Goal: Task Accomplishment & Management: Use online tool/utility

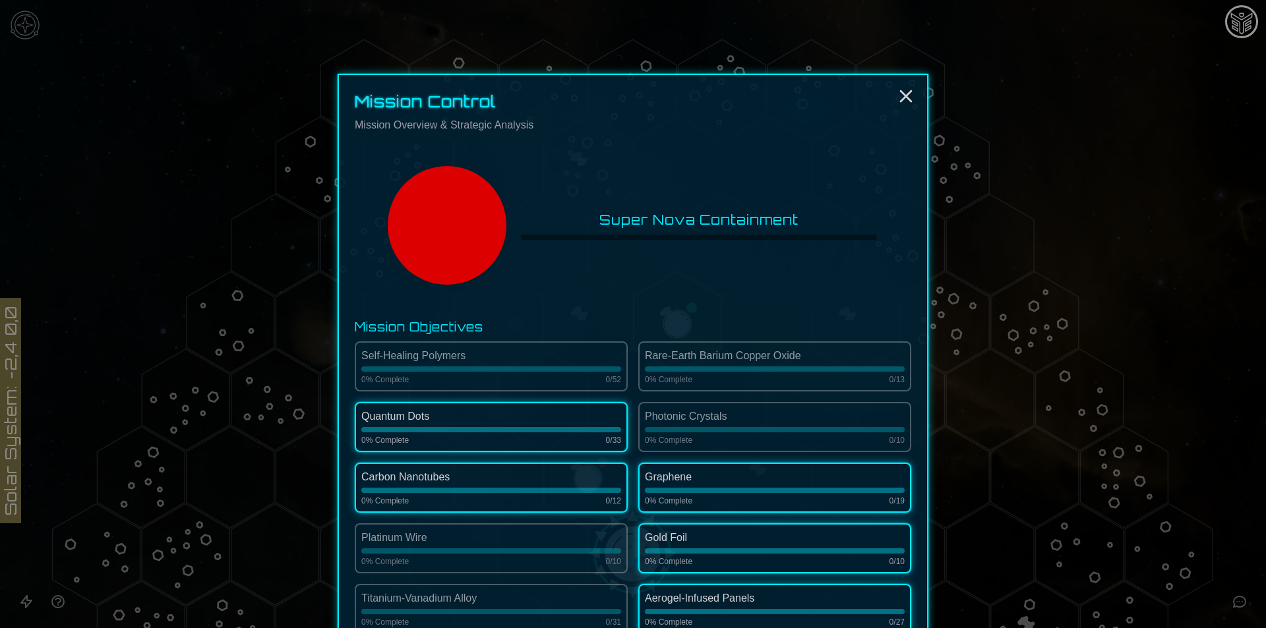
scroll to position [1732, 0]
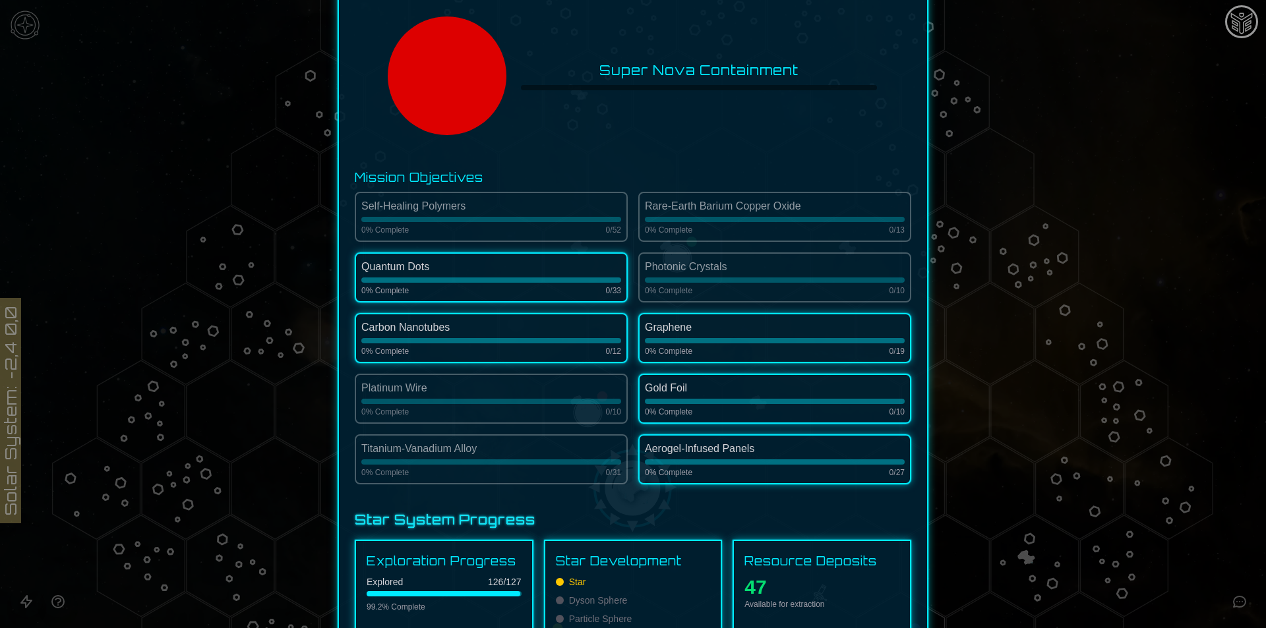
click at [549, 231] on div "0 % Complete 0 / 52" at bounding box center [491, 230] width 260 height 11
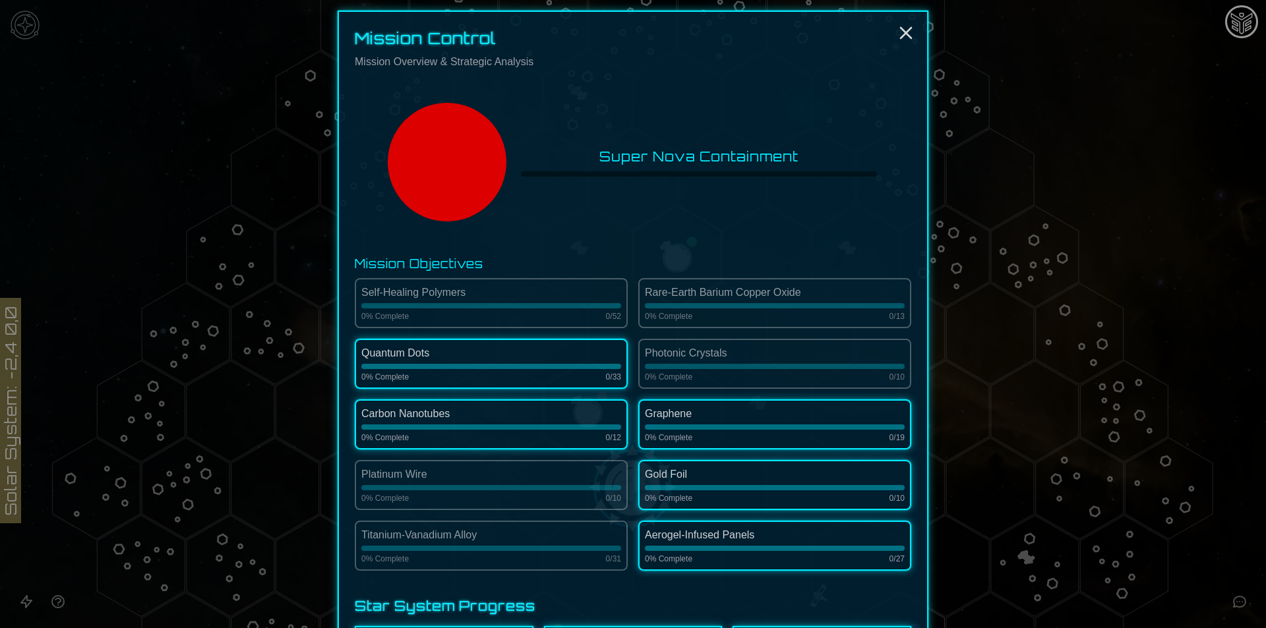
scroll to position [0, 0]
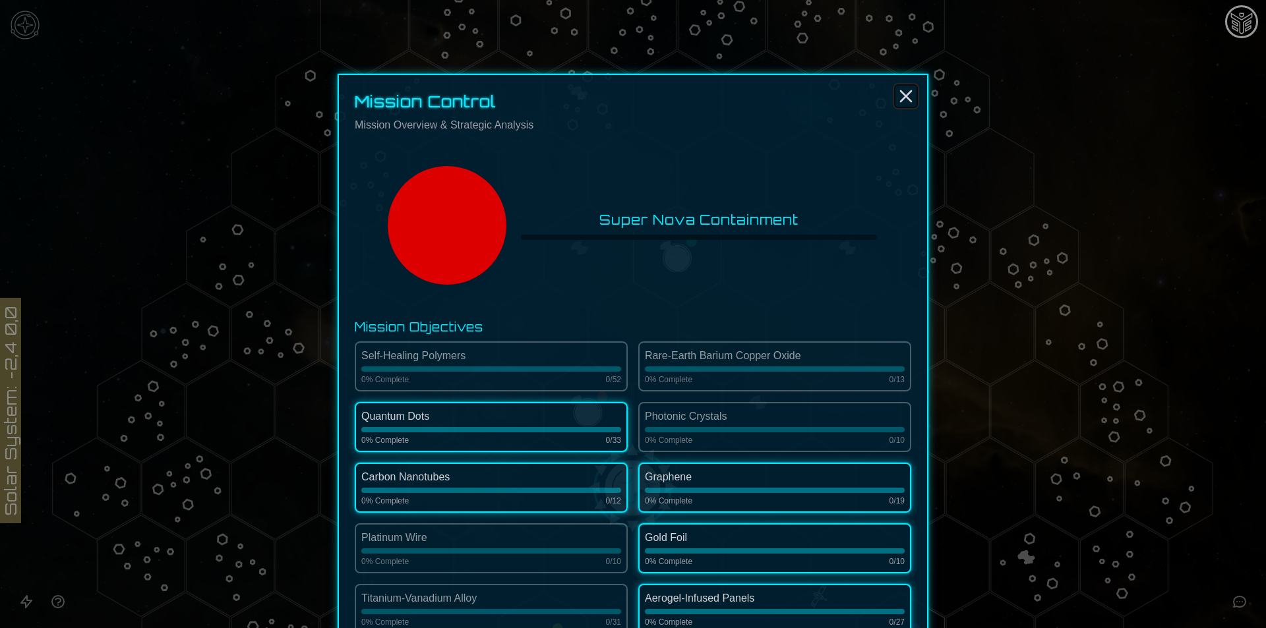
click at [905, 96] on icon "Close" at bounding box center [905, 96] width 21 height 21
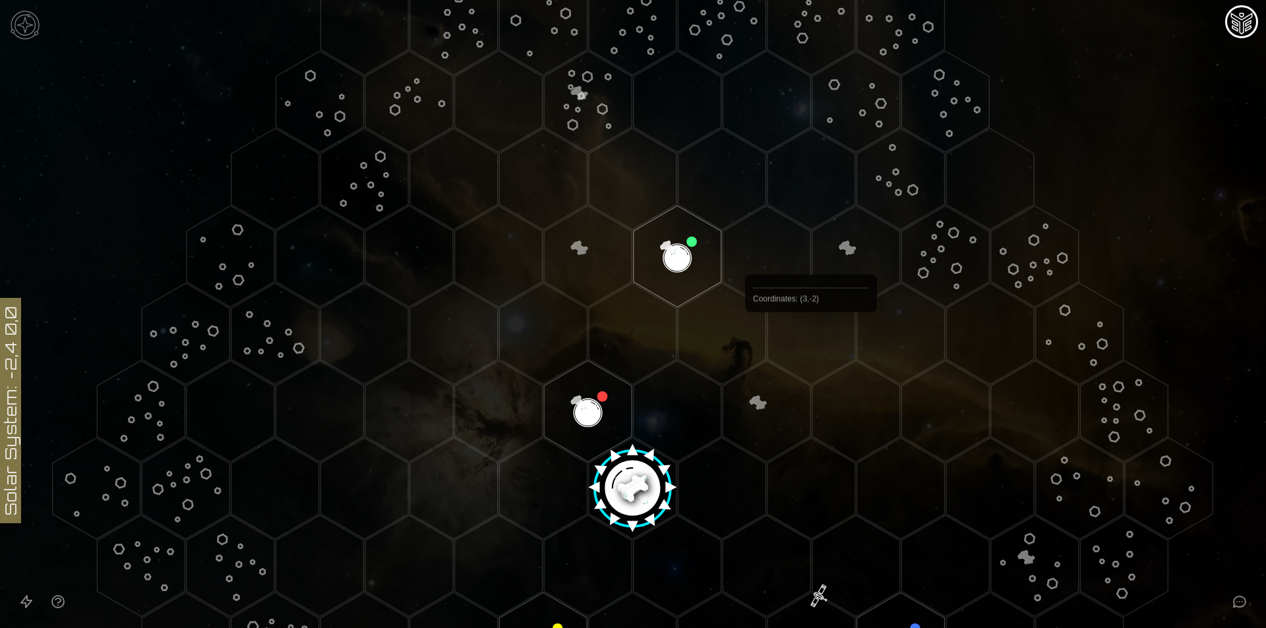
scroll to position [330, 0]
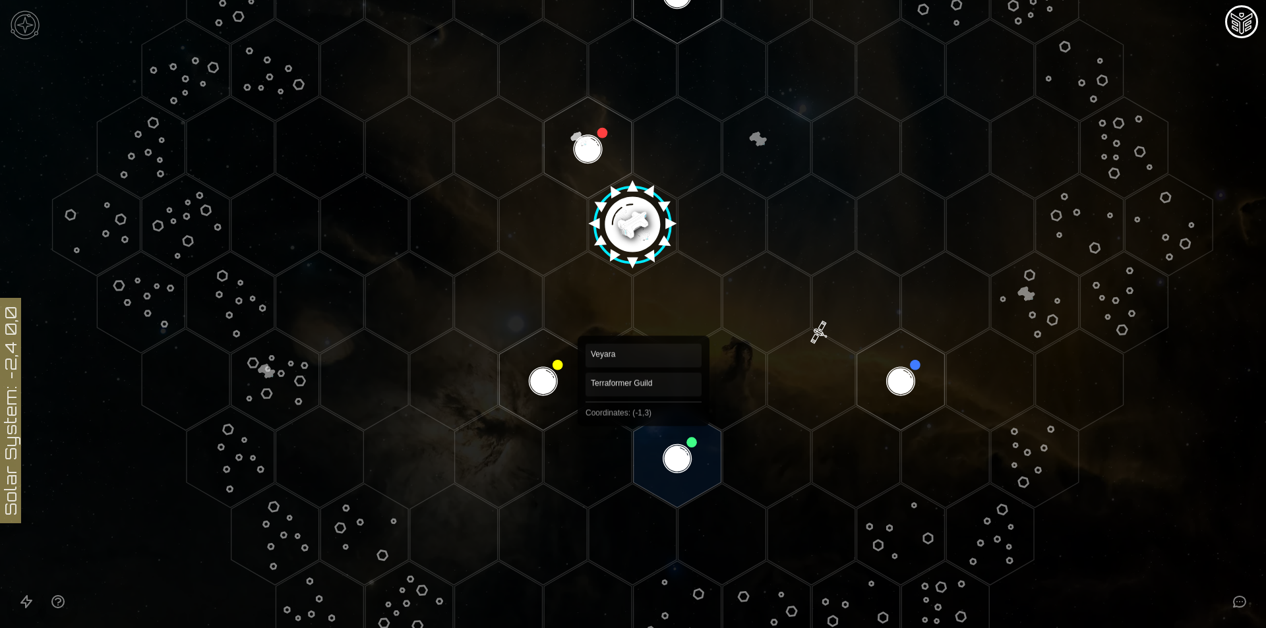
click at [646, 432] on polygon "Hex at coordinates -1,3, clickable" at bounding box center [677, 458] width 88 height 102
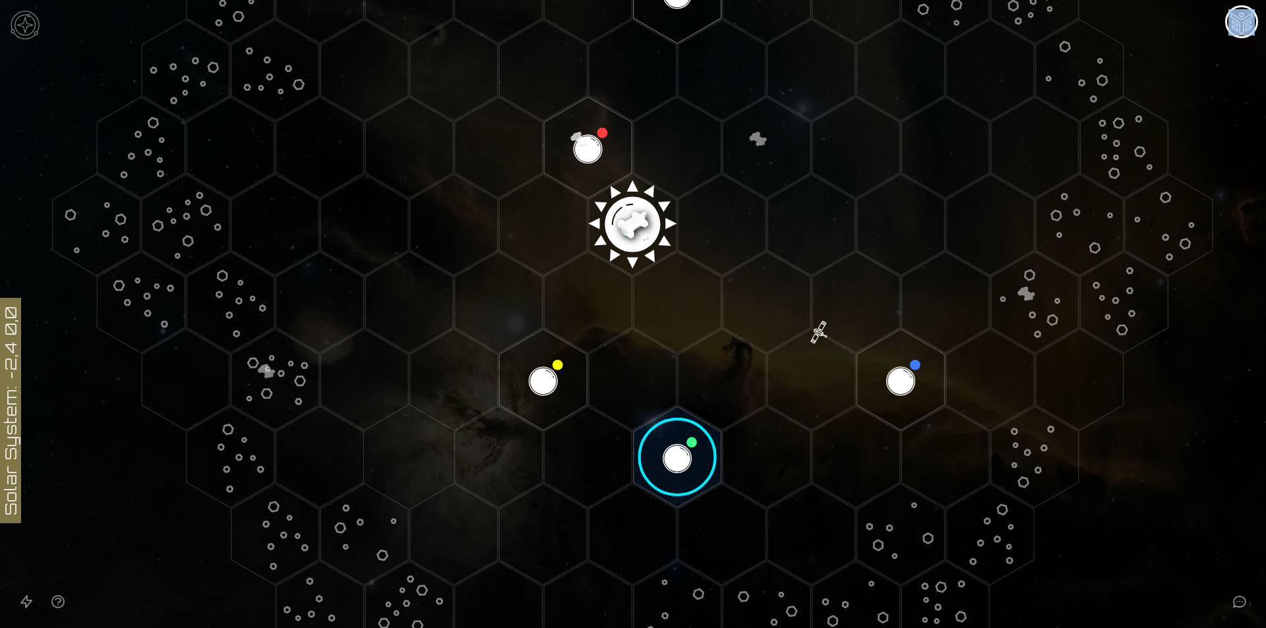
click at [646, 432] on image at bounding box center [677, 456] width 103 height 103
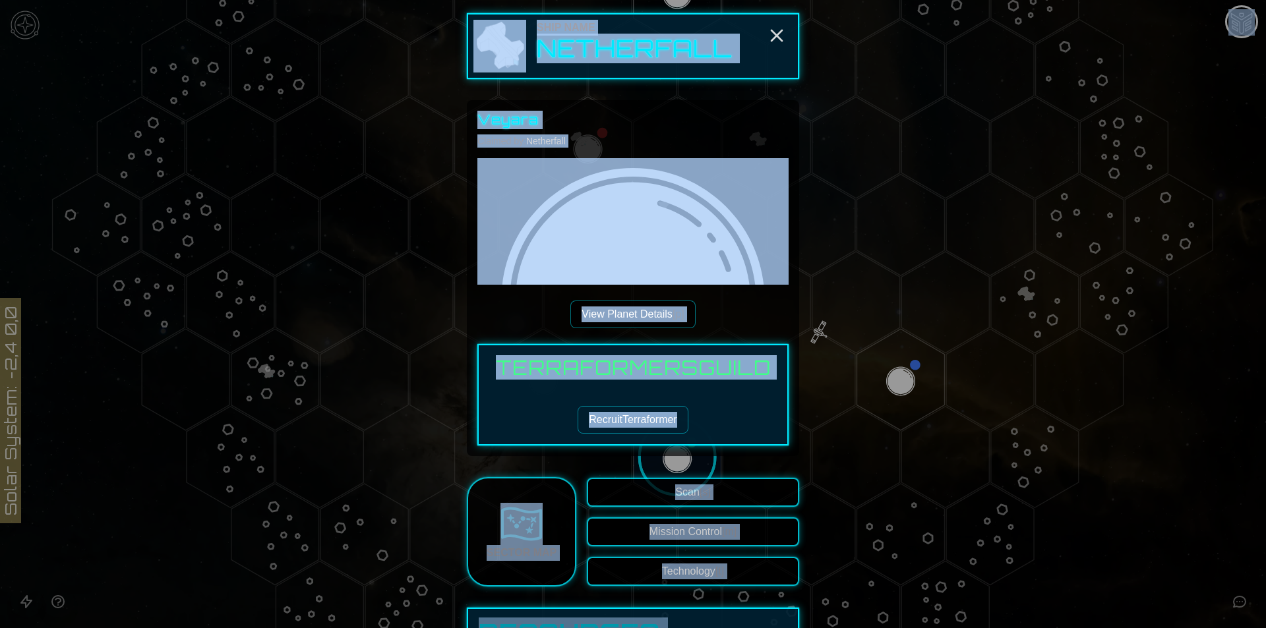
click at [698, 322] on div "Veyara Claimed by: Netherfall View Planet Details [p] Terraformers Guild Recrui…" at bounding box center [632, 278] width 311 height 335
click at [681, 428] on button "Recruit Terraformer" at bounding box center [632, 420] width 110 height 28
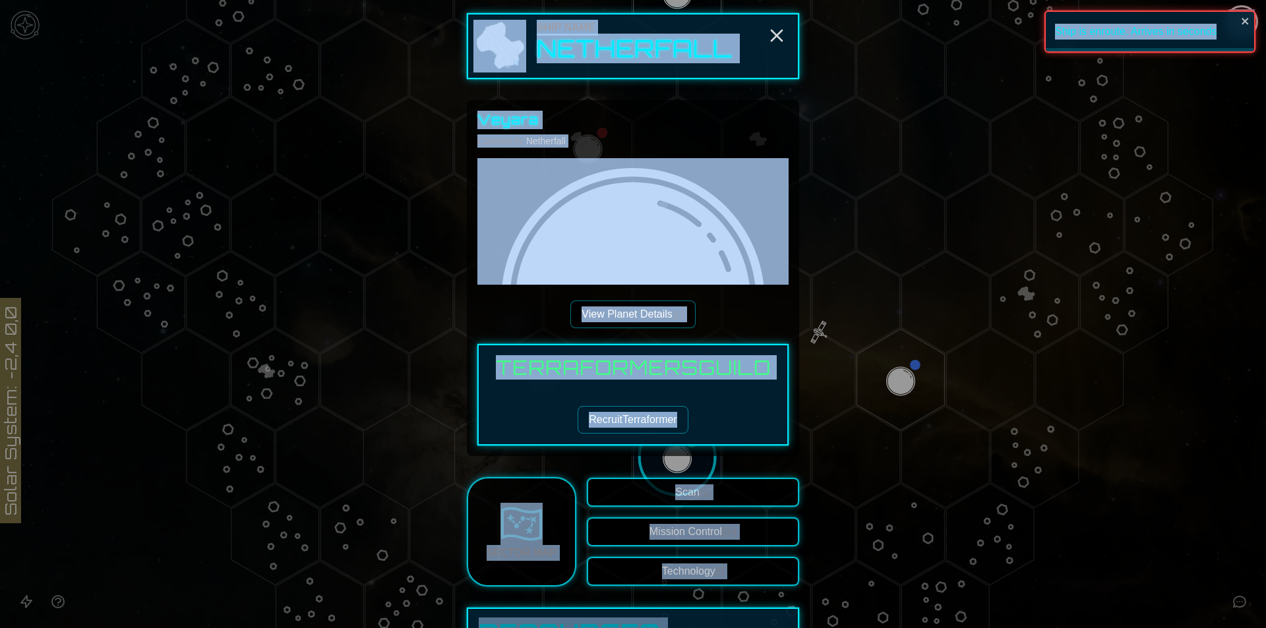
click at [705, 529] on button "Mission Control [m]" at bounding box center [693, 531] width 212 height 29
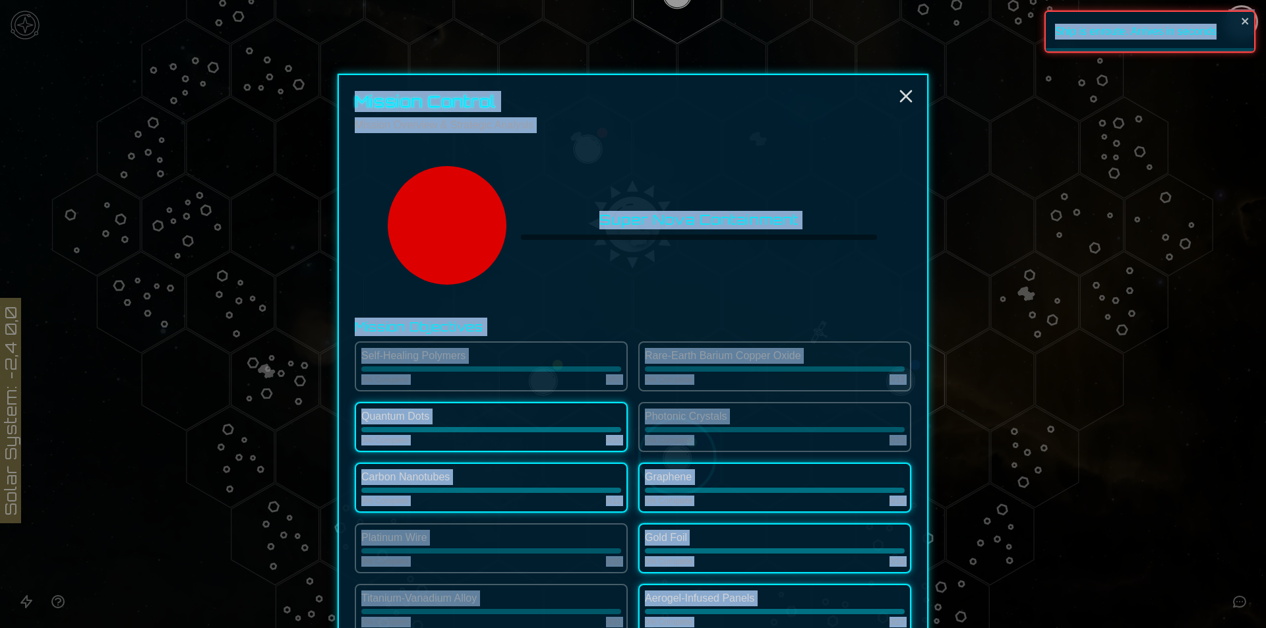
click at [783, 267] on div "Super Nova Containment" at bounding box center [633, 225] width 556 height 185
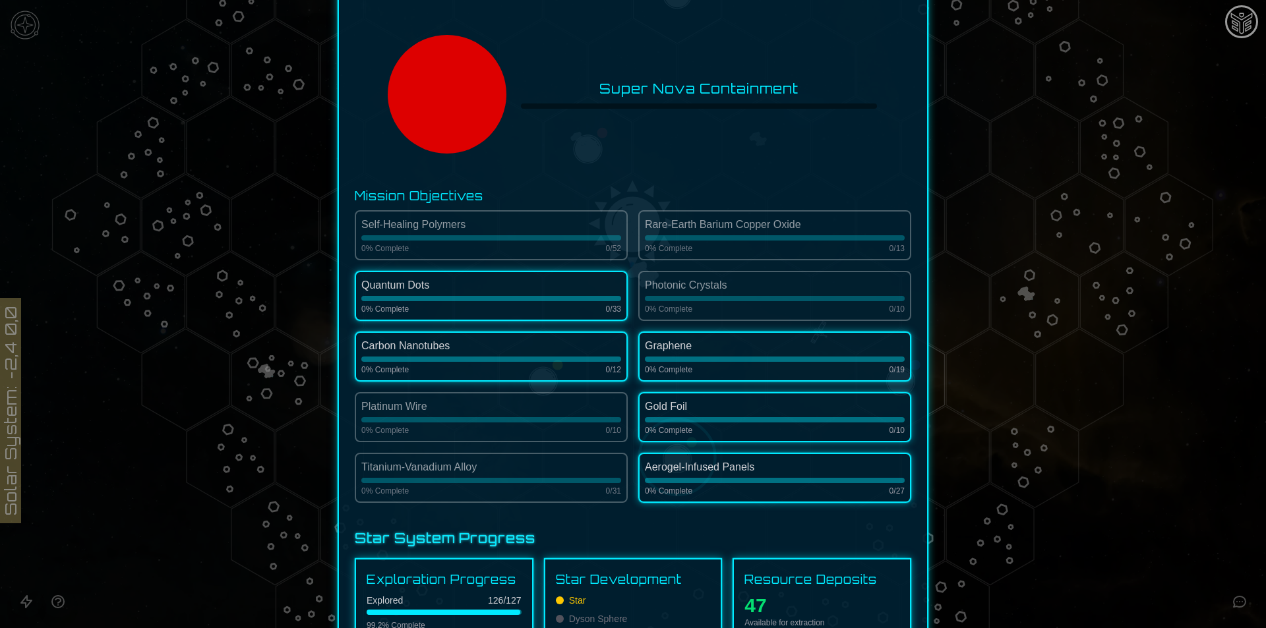
scroll to position [0, 0]
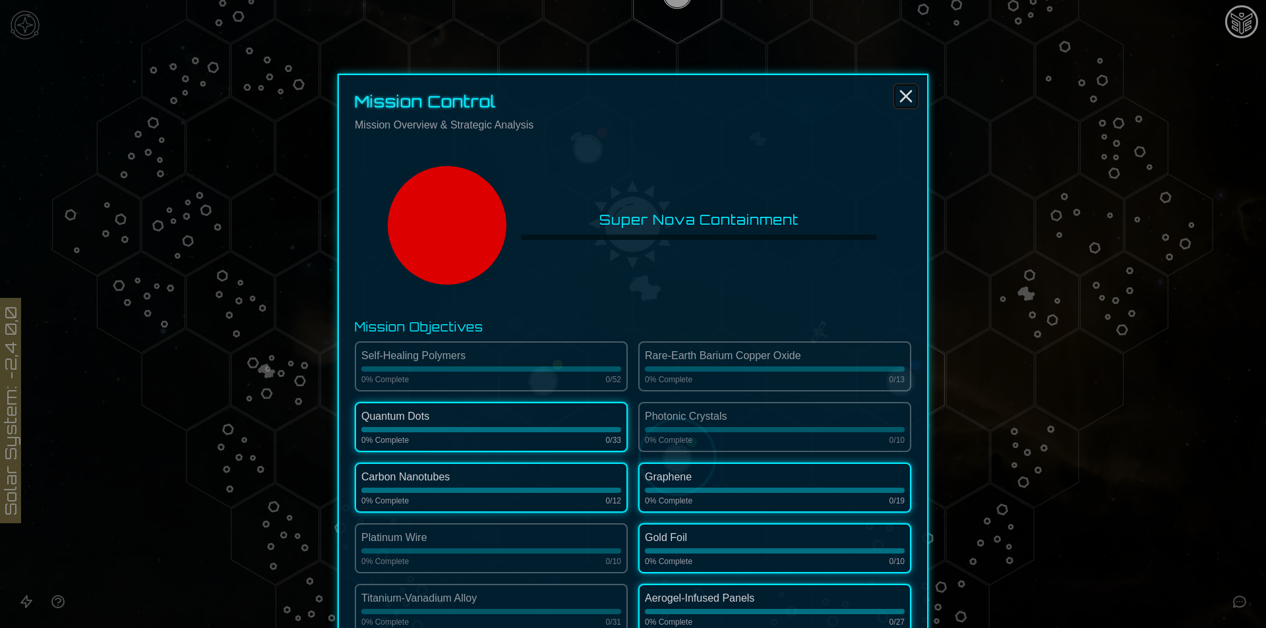
click at [896, 94] on icon "Close" at bounding box center [905, 96] width 21 height 21
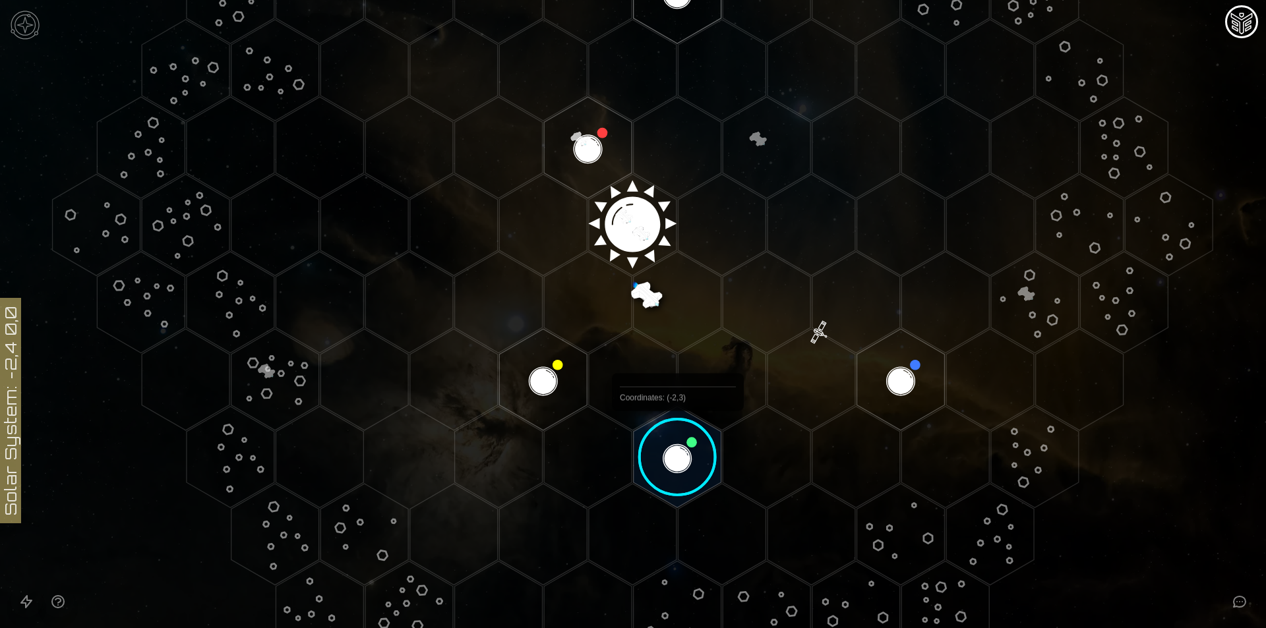
click at [678, 442] on image at bounding box center [677, 456] width 103 height 103
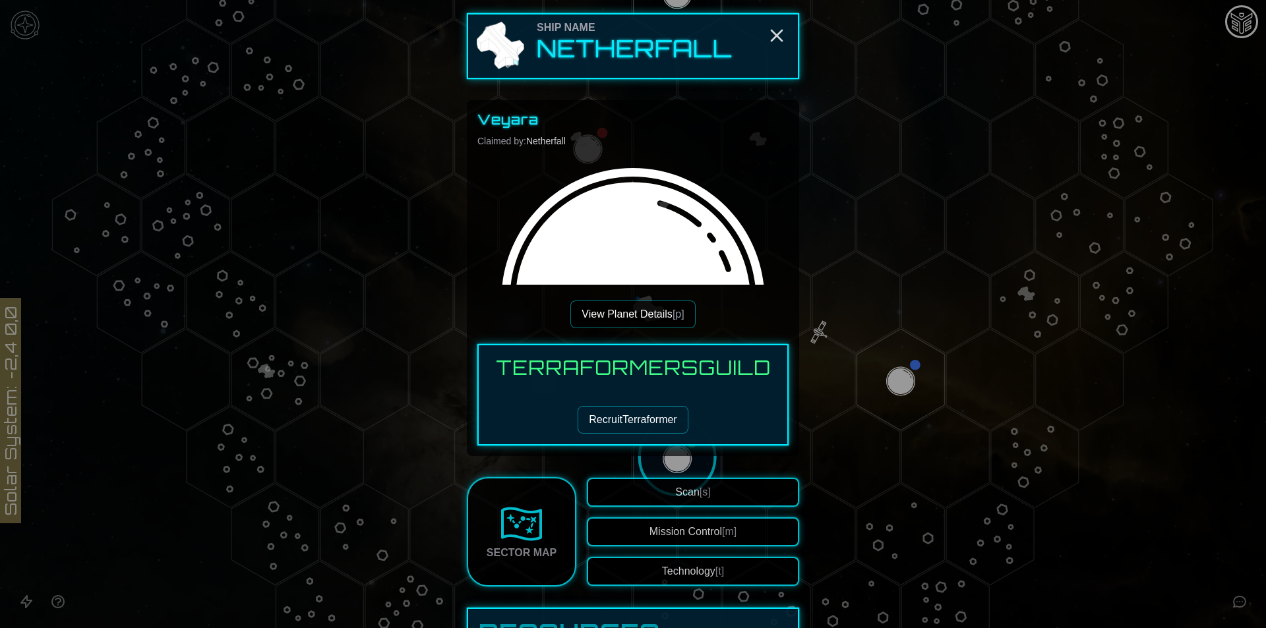
click at [695, 579] on button "Technology [t]" at bounding box center [693, 571] width 212 height 29
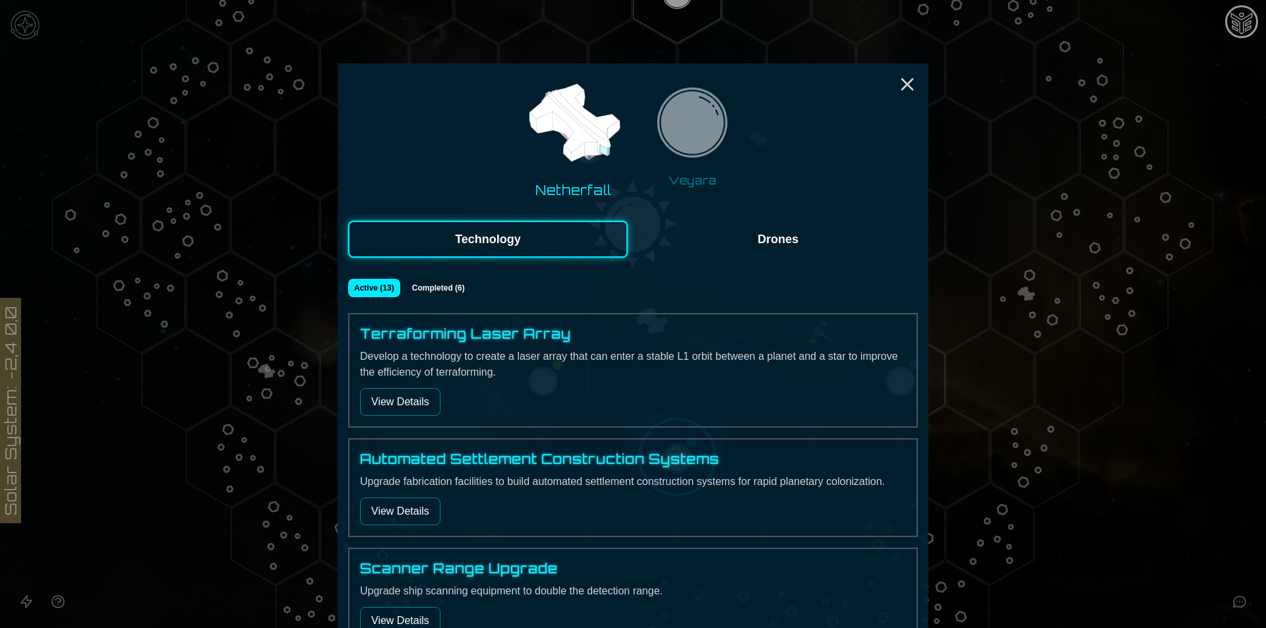
click at [699, 157] on img at bounding box center [692, 126] width 83 height 83
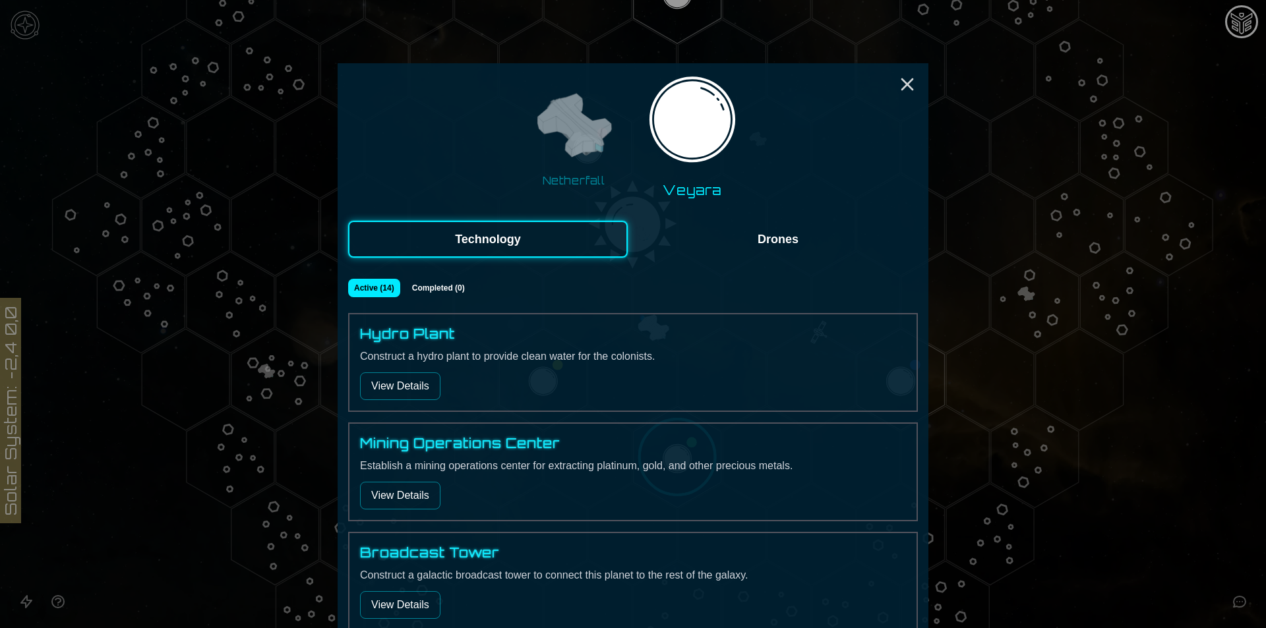
click at [765, 245] on button "Drones" at bounding box center [777, 239] width 279 height 37
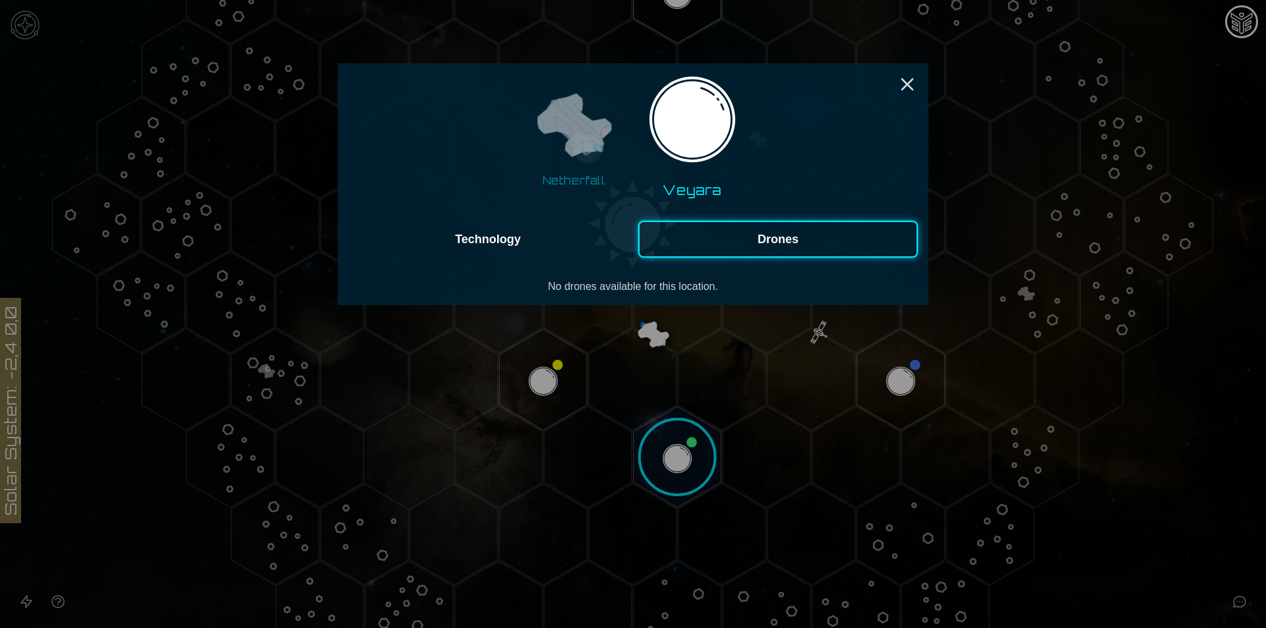
click at [560, 159] on img at bounding box center [573, 126] width 83 height 83
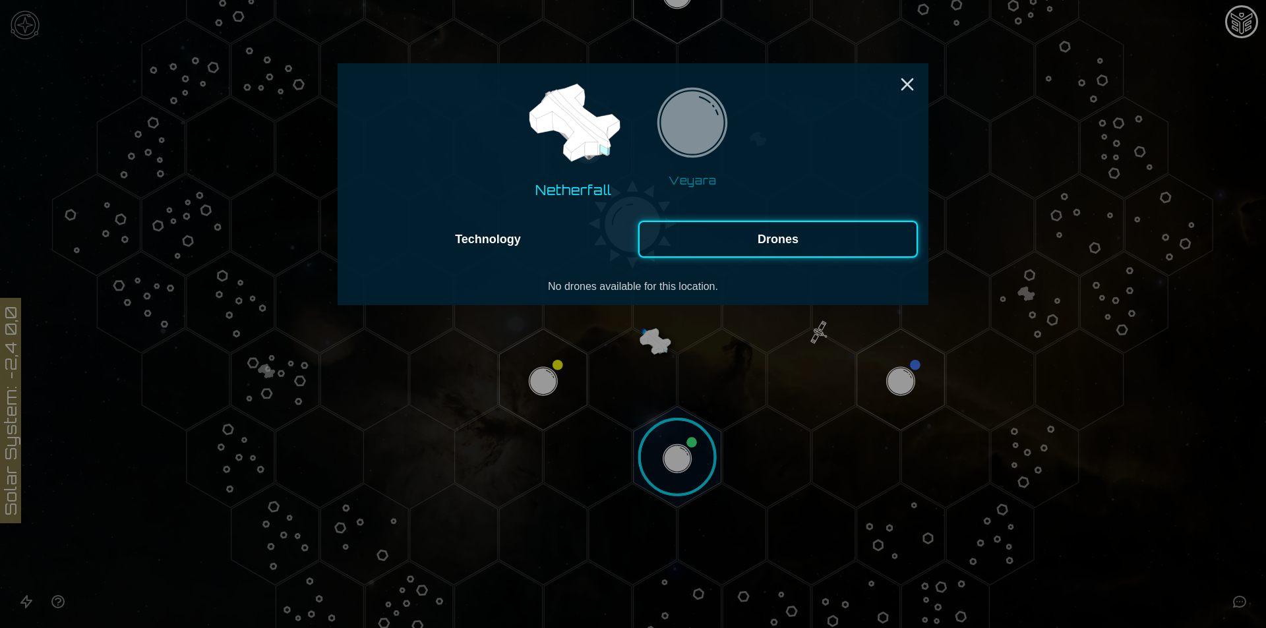
click at [679, 146] on img at bounding box center [692, 126] width 83 height 83
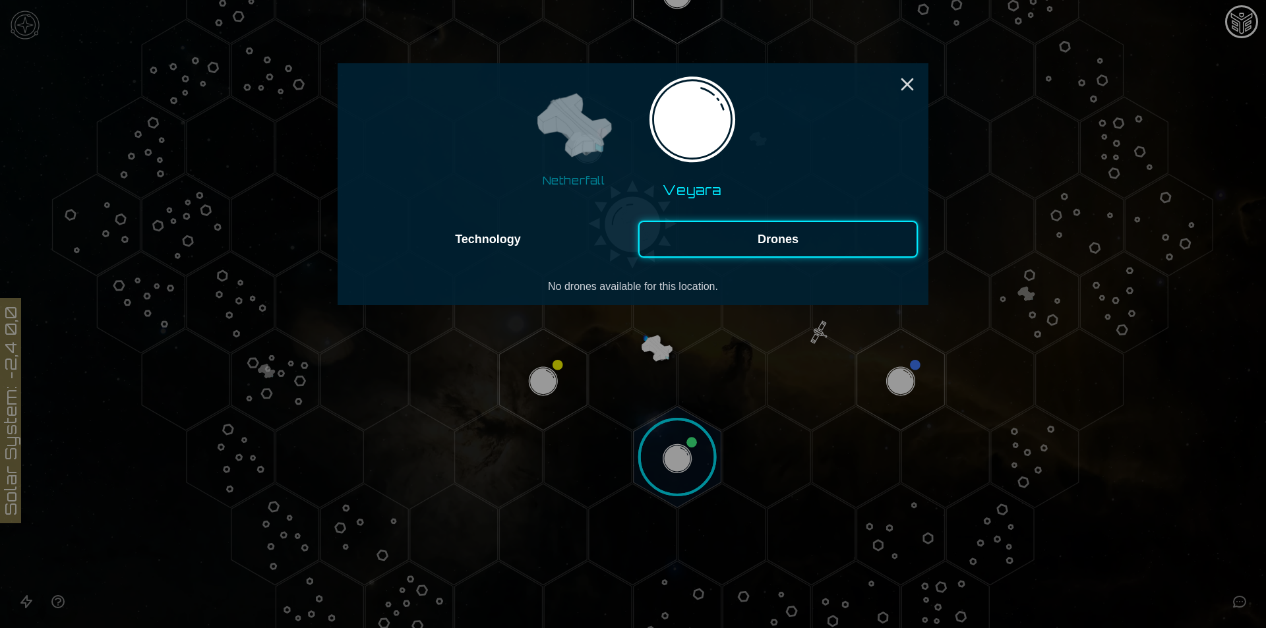
click at [521, 251] on button "Technology" at bounding box center [487, 239] width 279 height 37
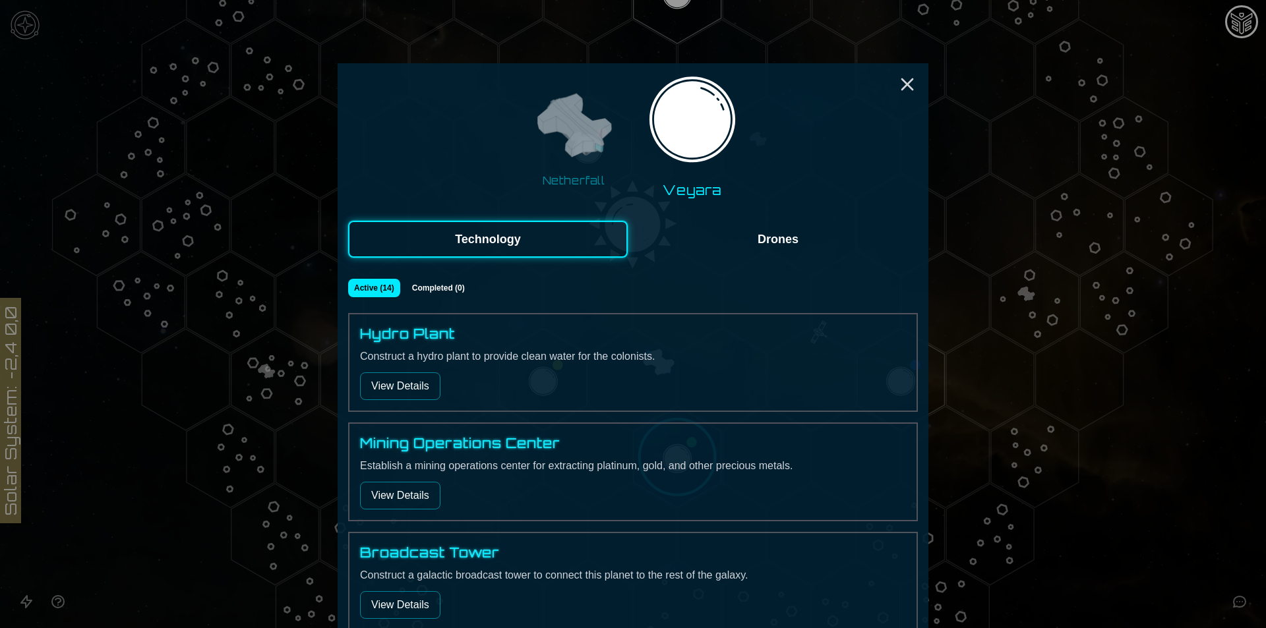
click at [388, 395] on button "View Details" at bounding box center [400, 386] width 80 height 28
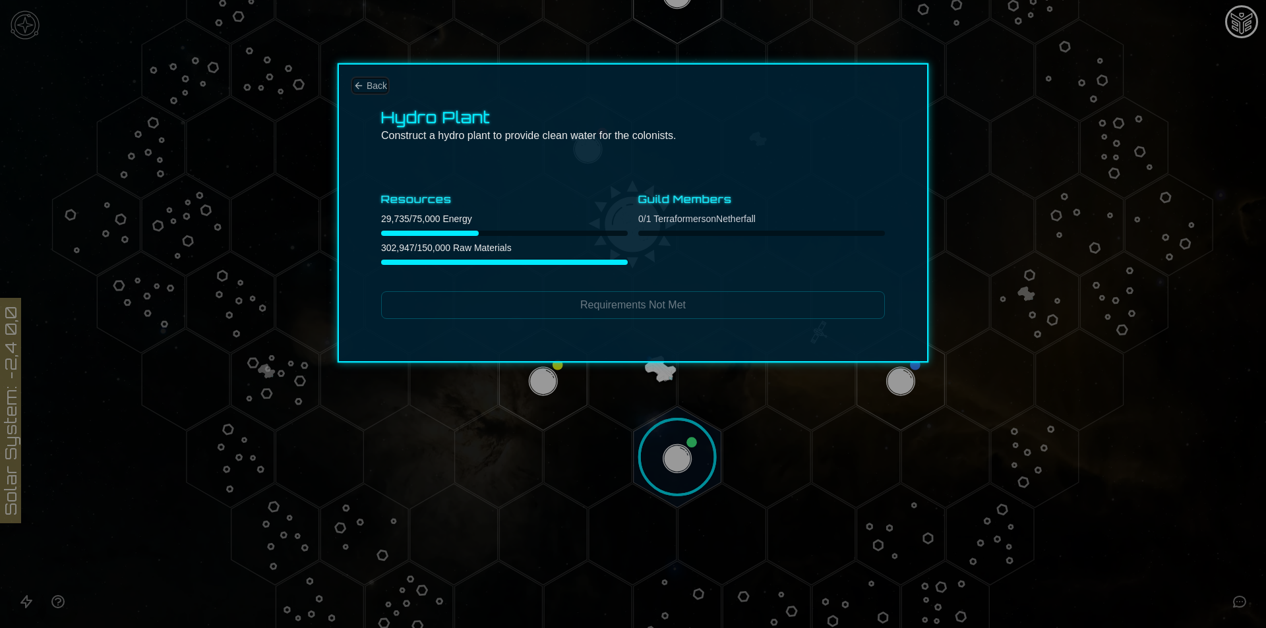
click at [364, 87] on button "Back" at bounding box center [370, 85] width 34 height 13
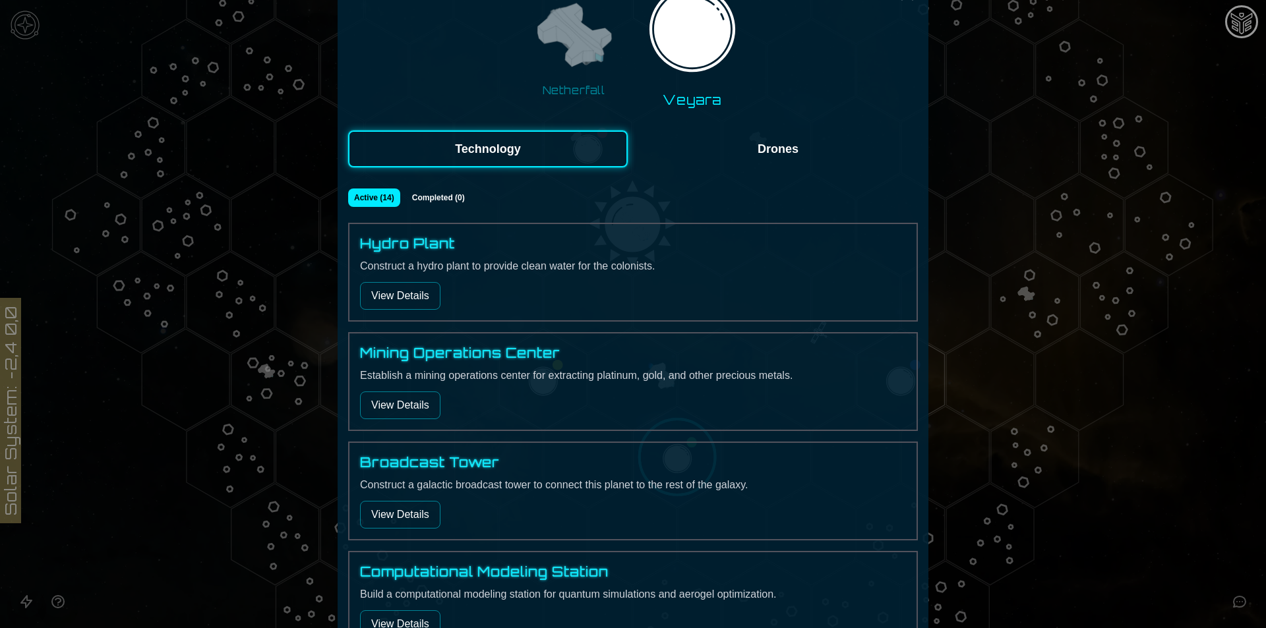
scroll to position [198, 0]
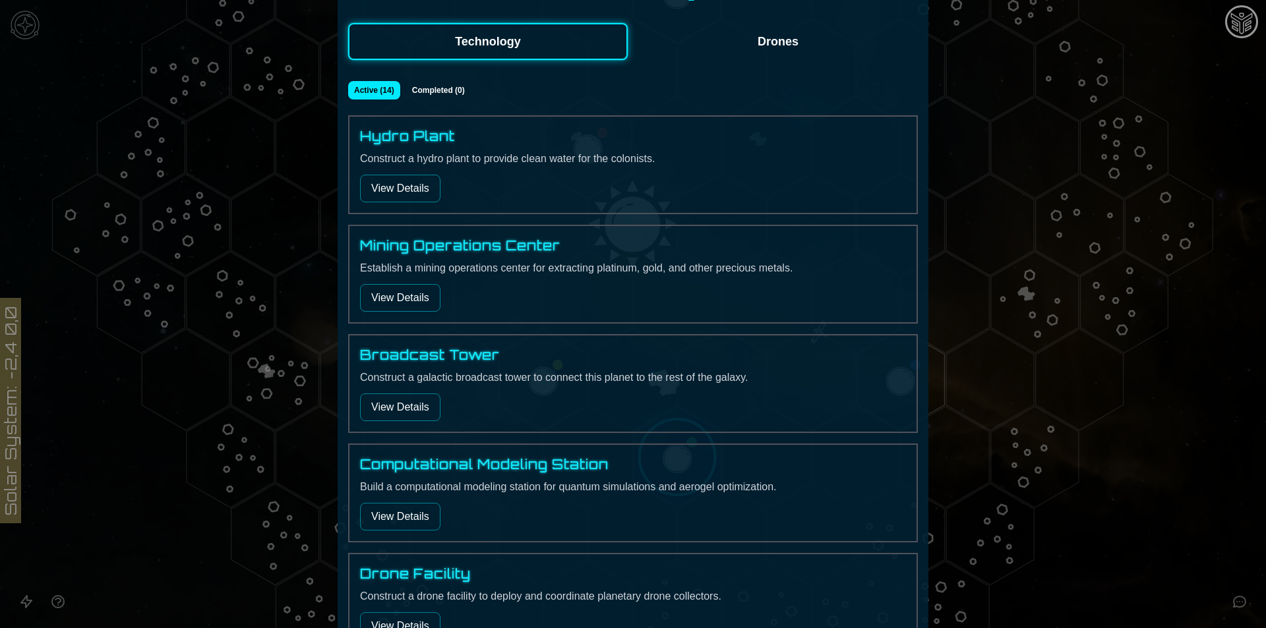
click at [415, 310] on button "View Details" at bounding box center [400, 298] width 80 height 28
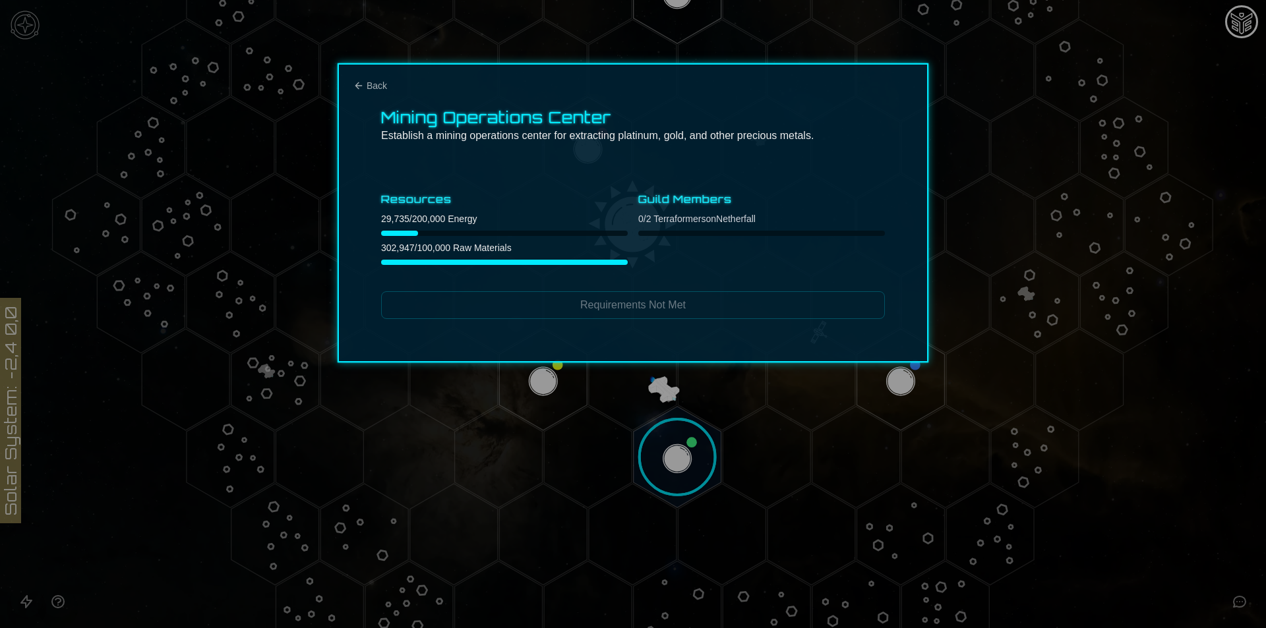
scroll to position [0, 0]
click at [358, 88] on icon "Back" at bounding box center [358, 85] width 6 height 6
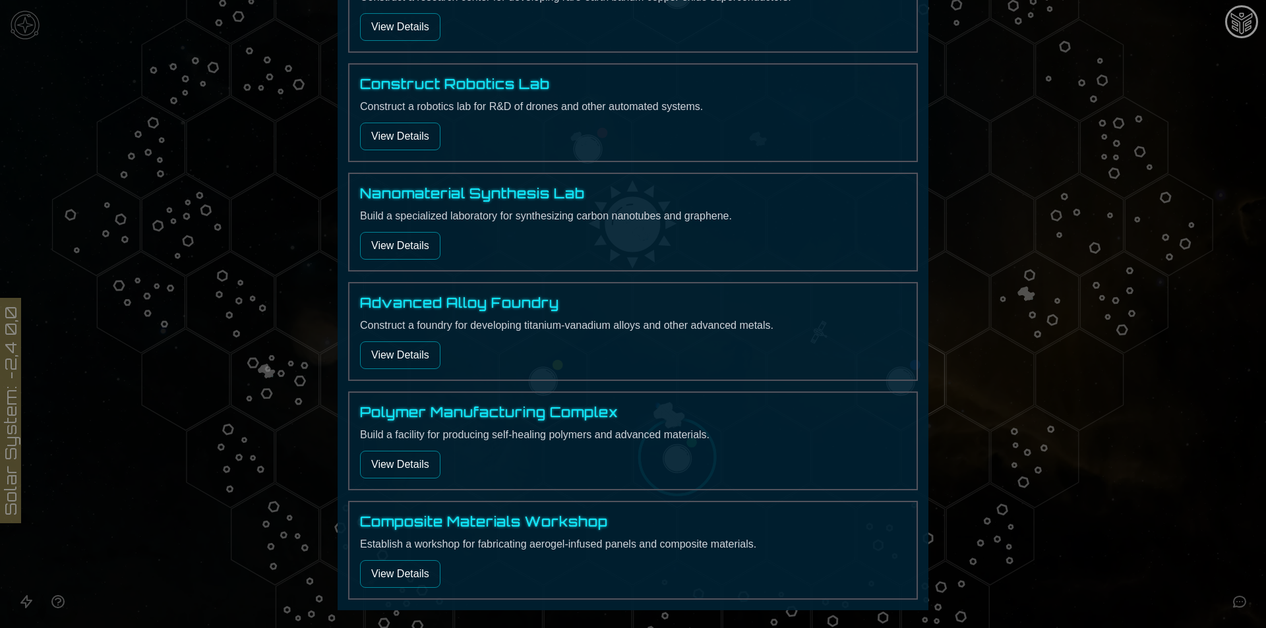
scroll to position [1280, 0]
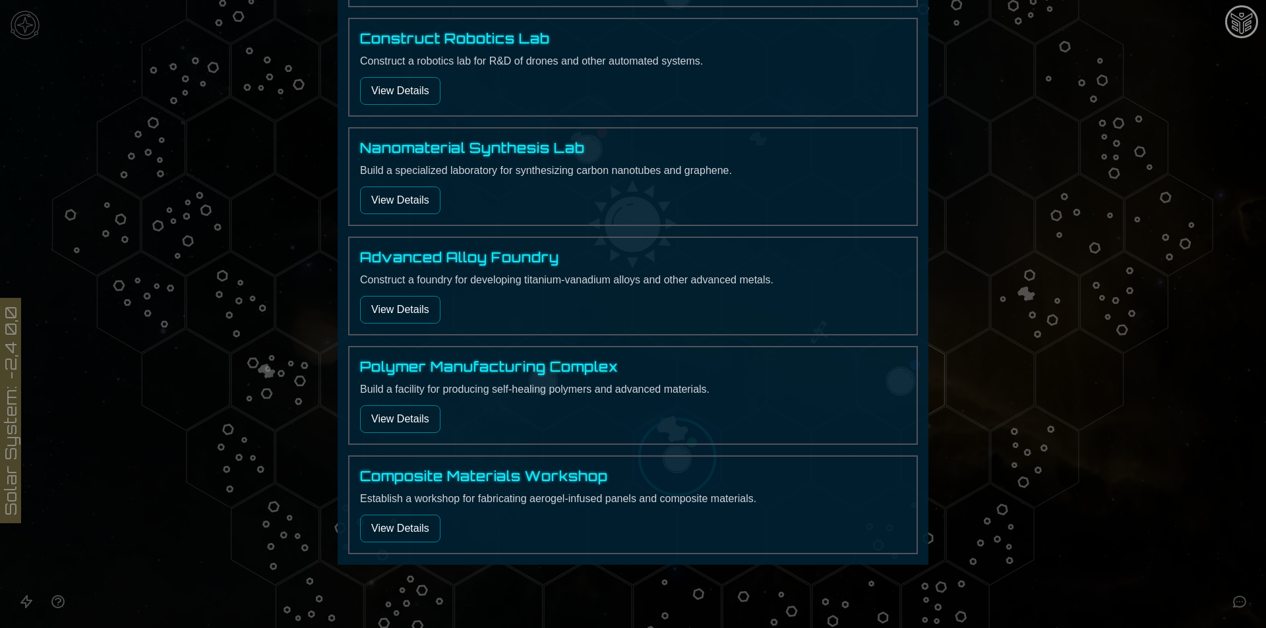
click at [408, 532] on button "View Details" at bounding box center [400, 529] width 80 height 28
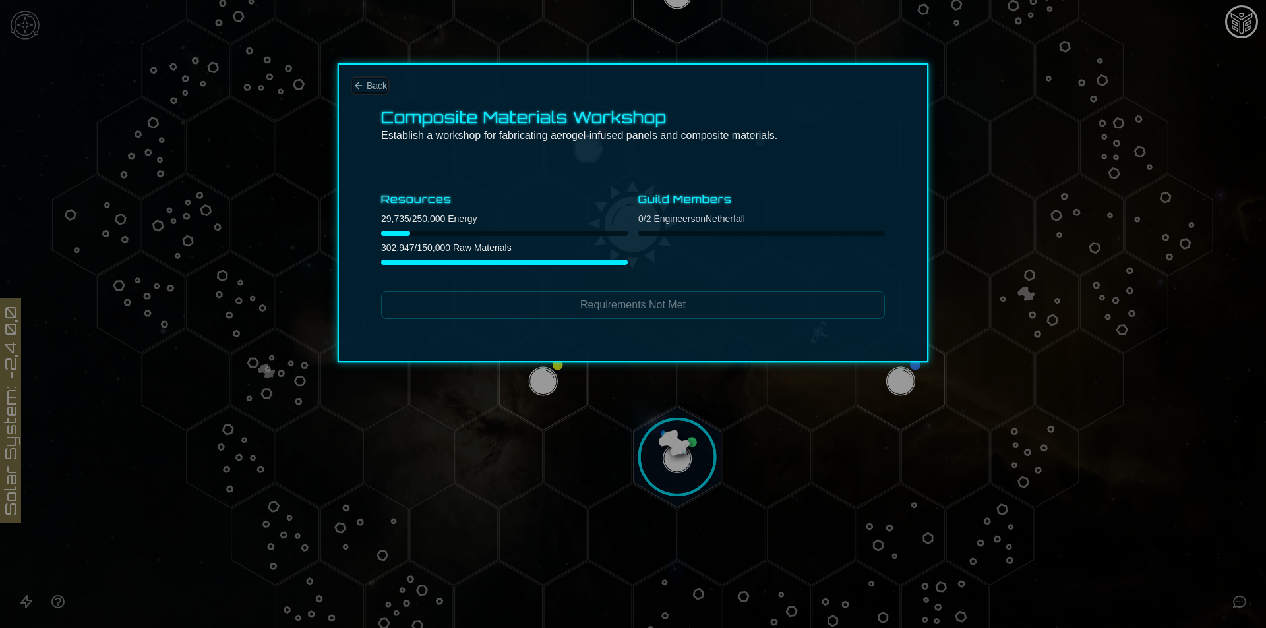
click at [359, 81] on icon "Back" at bounding box center [358, 85] width 11 height 11
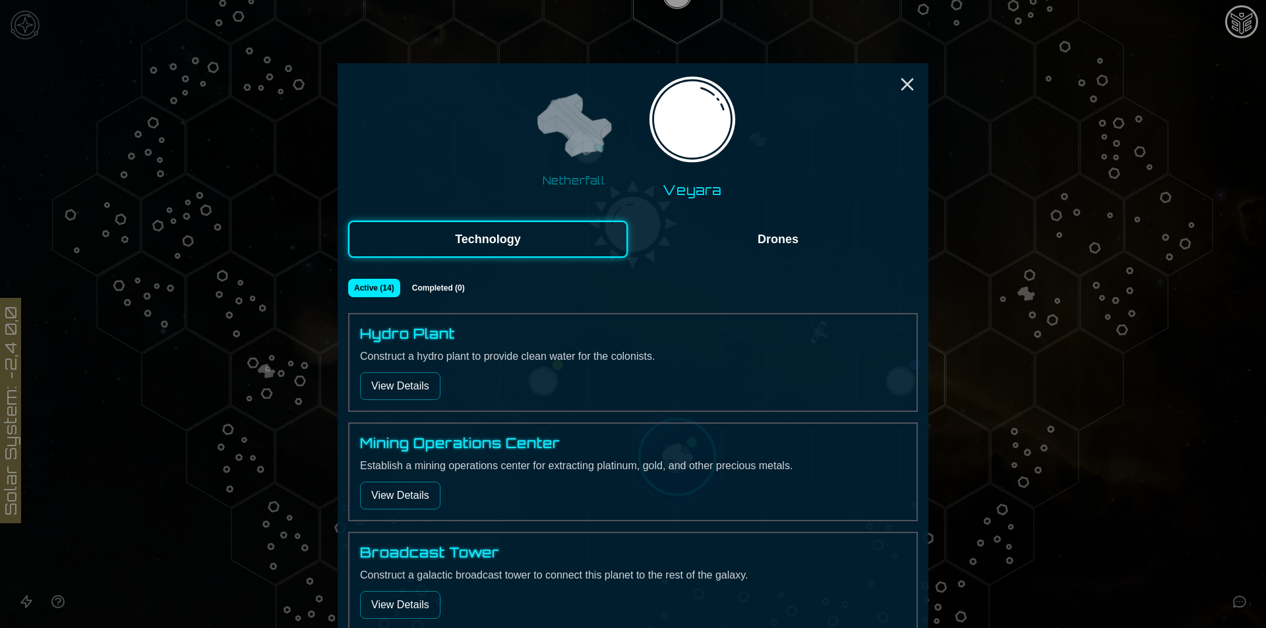
click at [1020, 287] on div at bounding box center [633, 314] width 1266 height 628
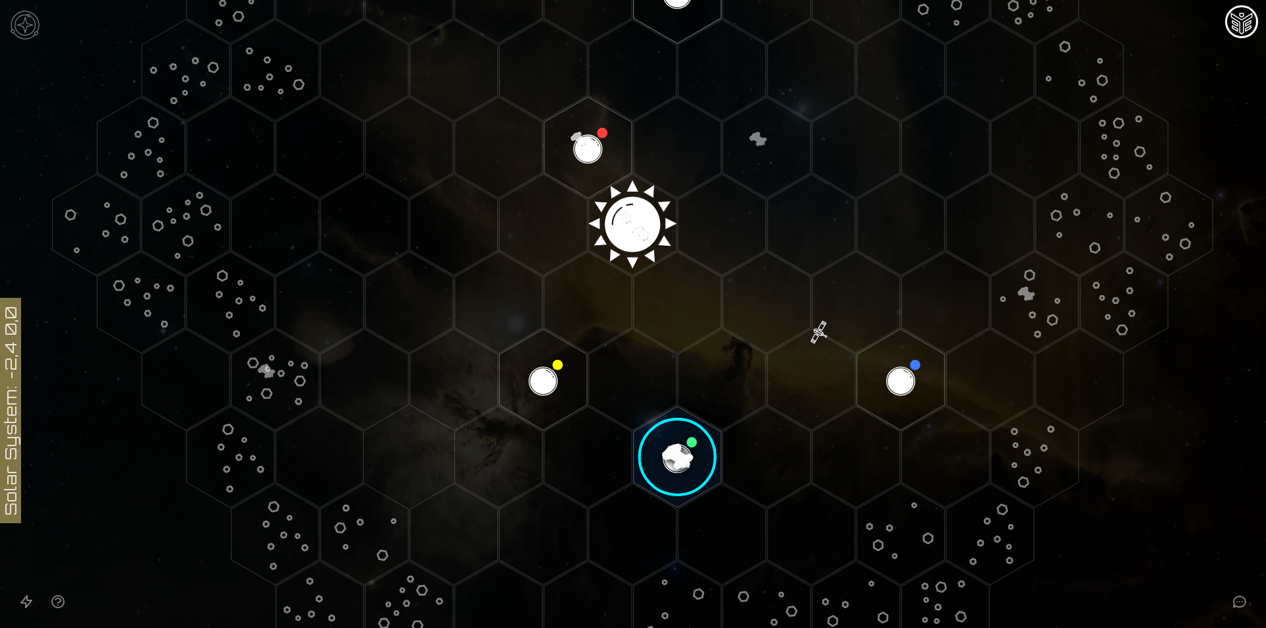
click at [637, 208] on polygon "Hex at coordinates 0,0, clickable" at bounding box center [633, 225] width 88 height 102
click at [637, 208] on image at bounding box center [632, 219] width 103 height 103
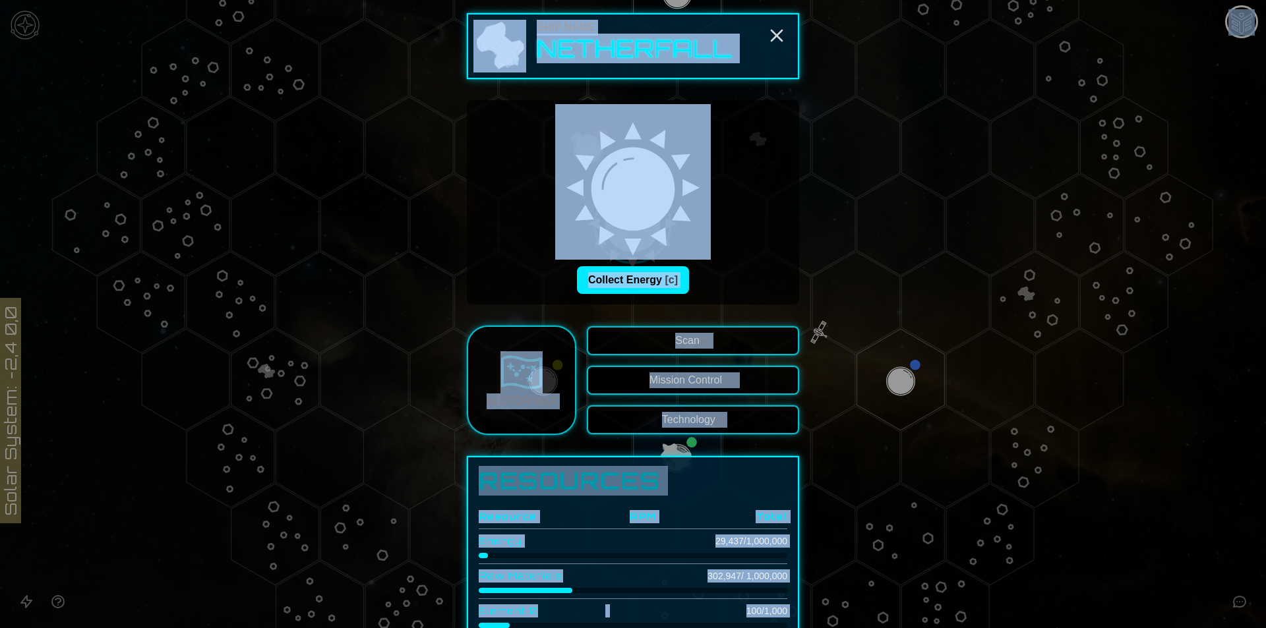
click at [728, 291] on div "Collect Energy [c]" at bounding box center [632, 280] width 311 height 28
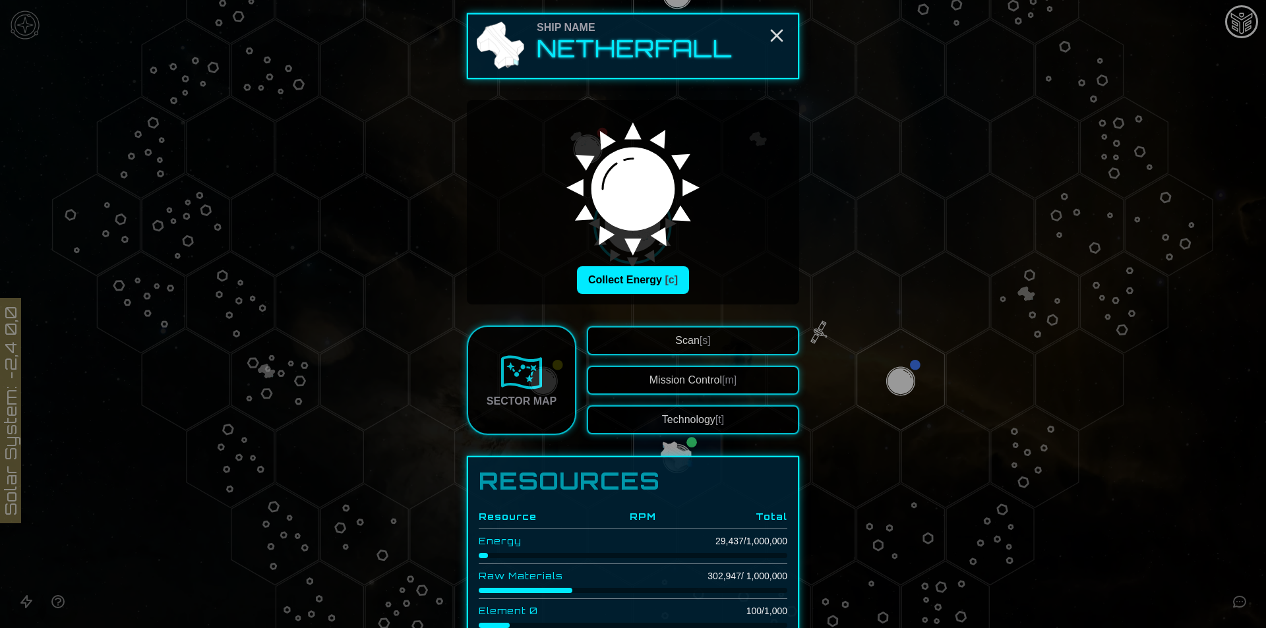
click at [917, 542] on div at bounding box center [633, 314] width 1266 height 628
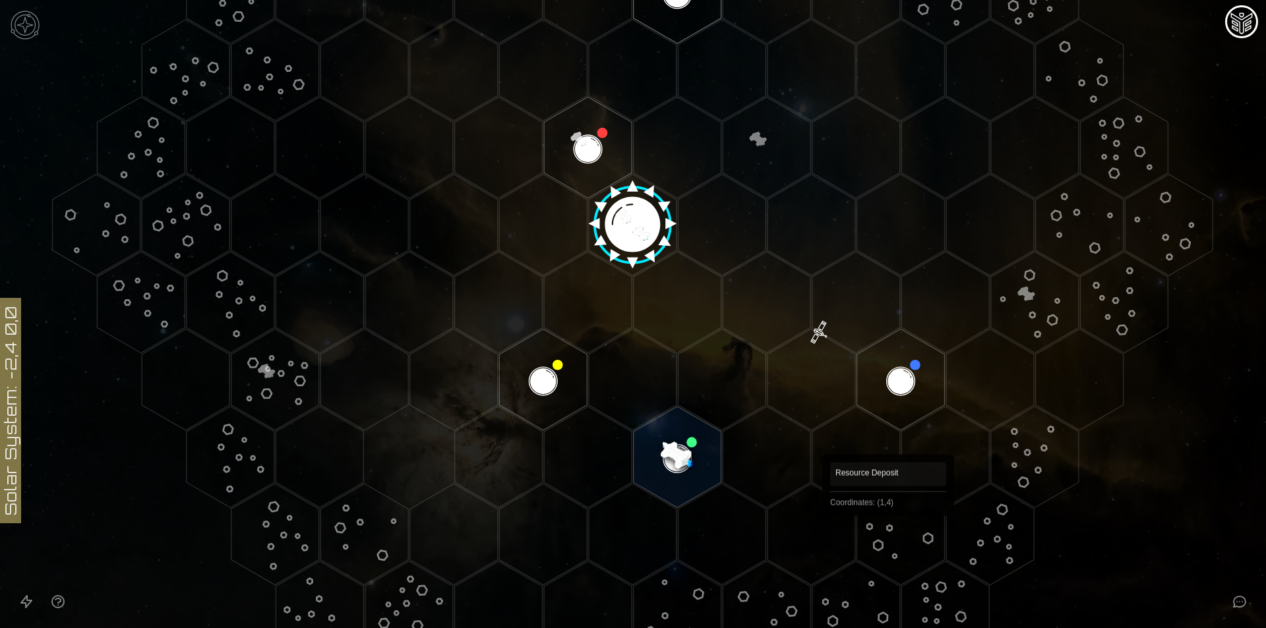
click at [879, 530] on polygon "Hex at coordinates 1,4, clickable" at bounding box center [901, 535] width 88 height 102
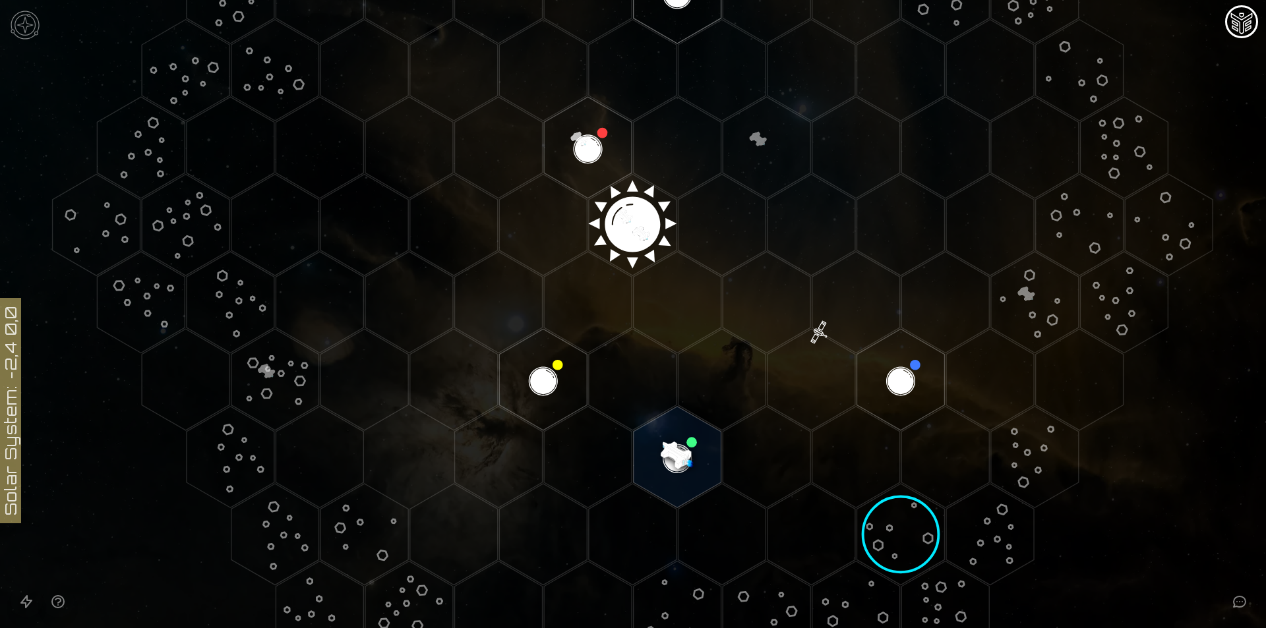
click at [879, 530] on image at bounding box center [901, 534] width 142 height 142
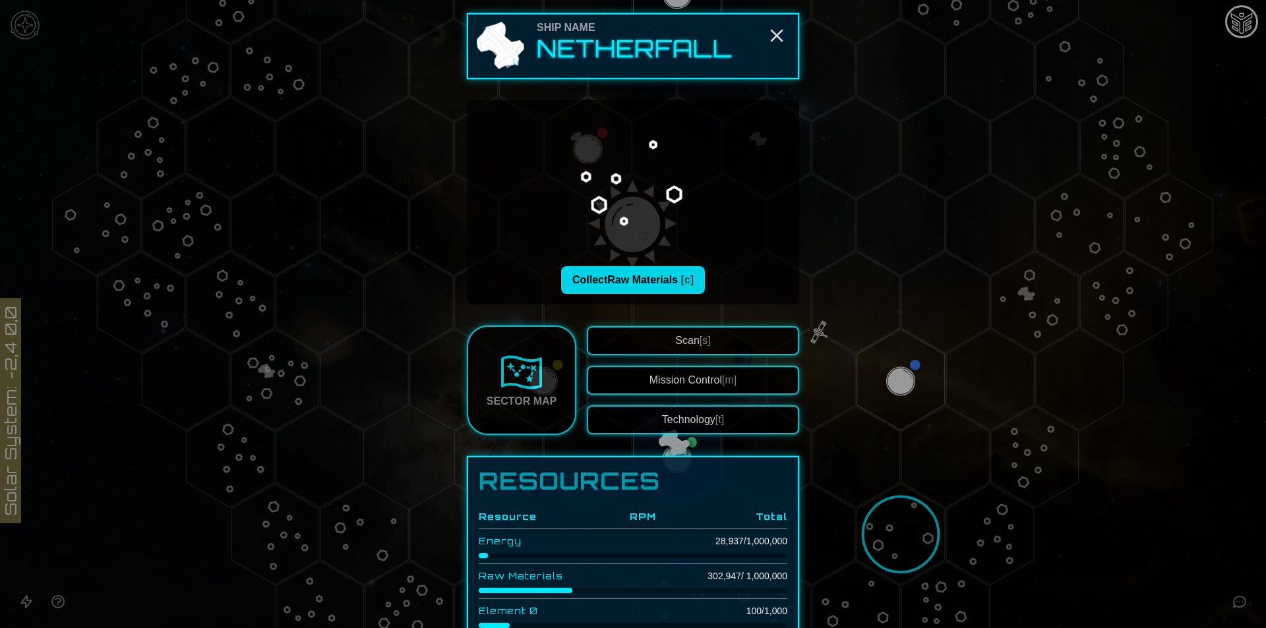
click at [619, 287] on button "Collect Raw Materials [c]" at bounding box center [633, 280] width 144 height 28
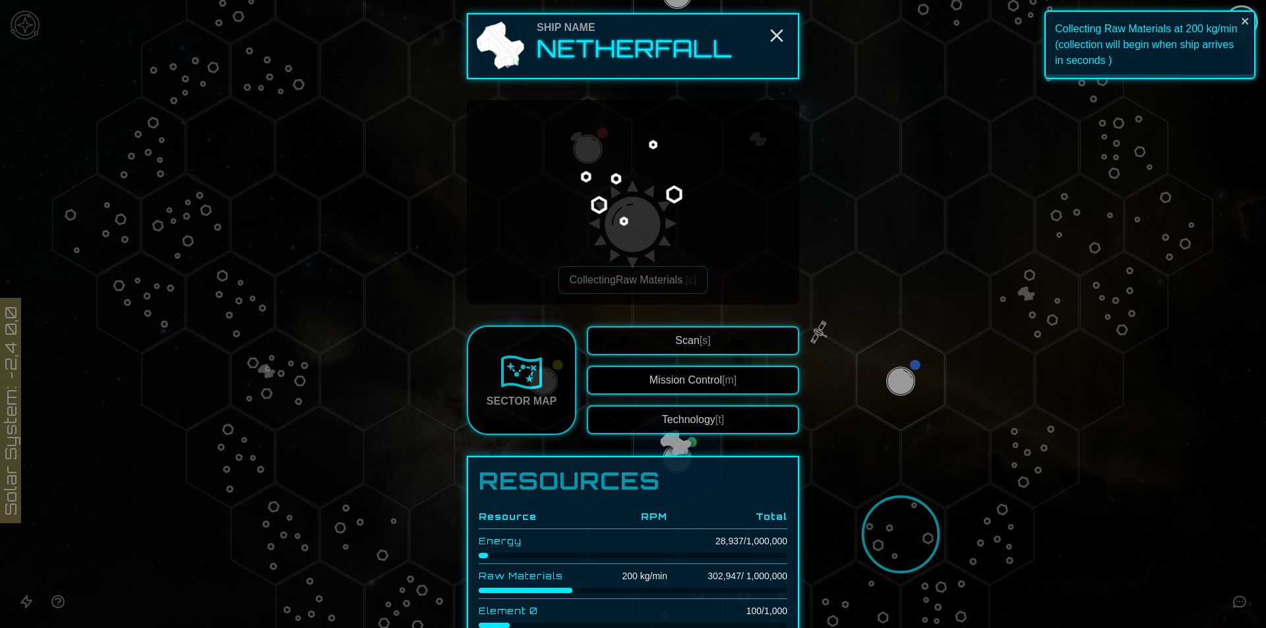
click at [728, 285] on div "Collecting Raw Materials [c]" at bounding box center [632, 202] width 311 height 183
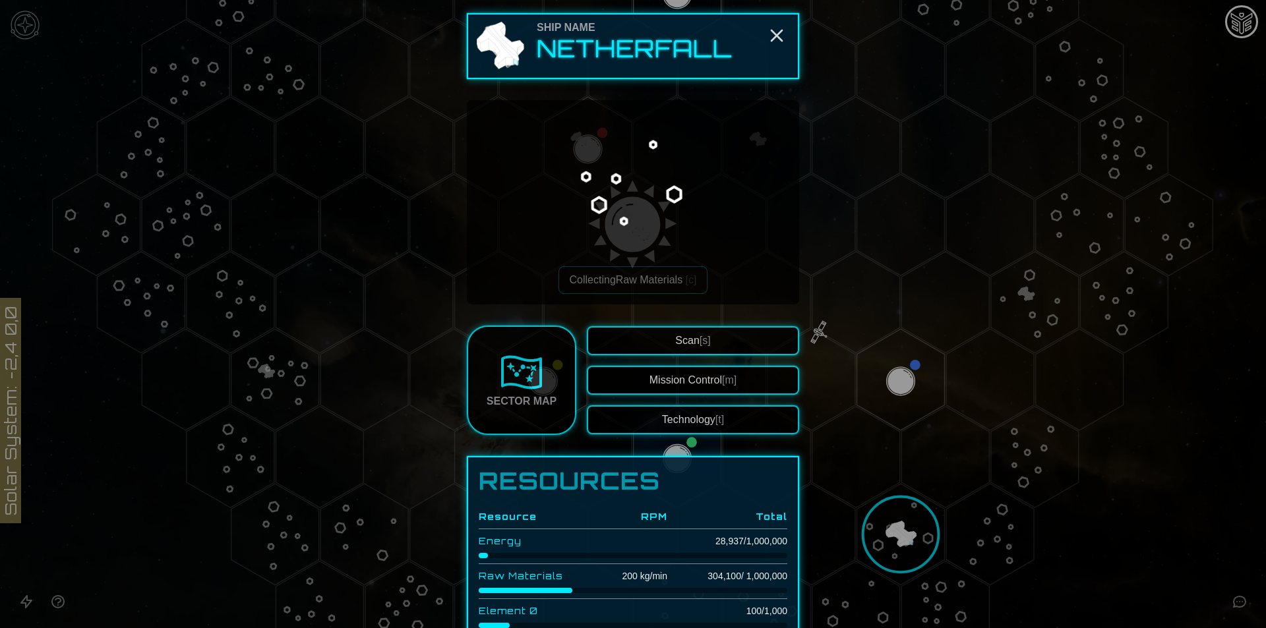
click at [879, 521] on div at bounding box center [633, 314] width 1266 height 628
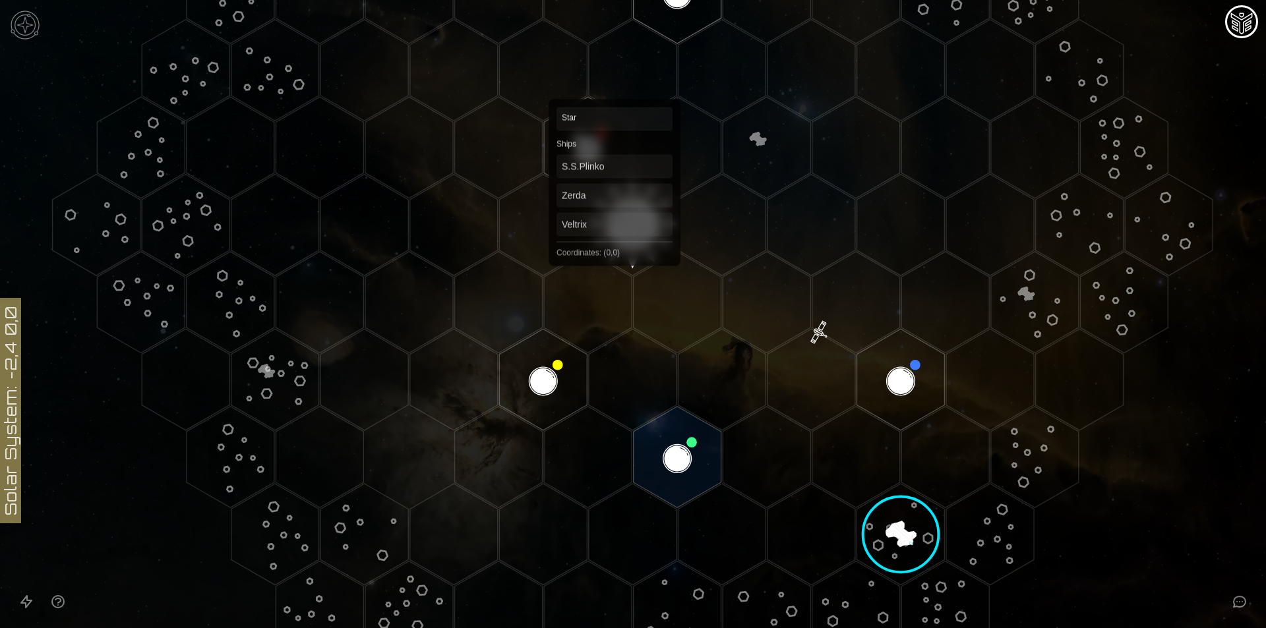
click at [614, 231] on polygon "Hex at coordinates 0,0, clickable" at bounding box center [633, 225] width 88 height 102
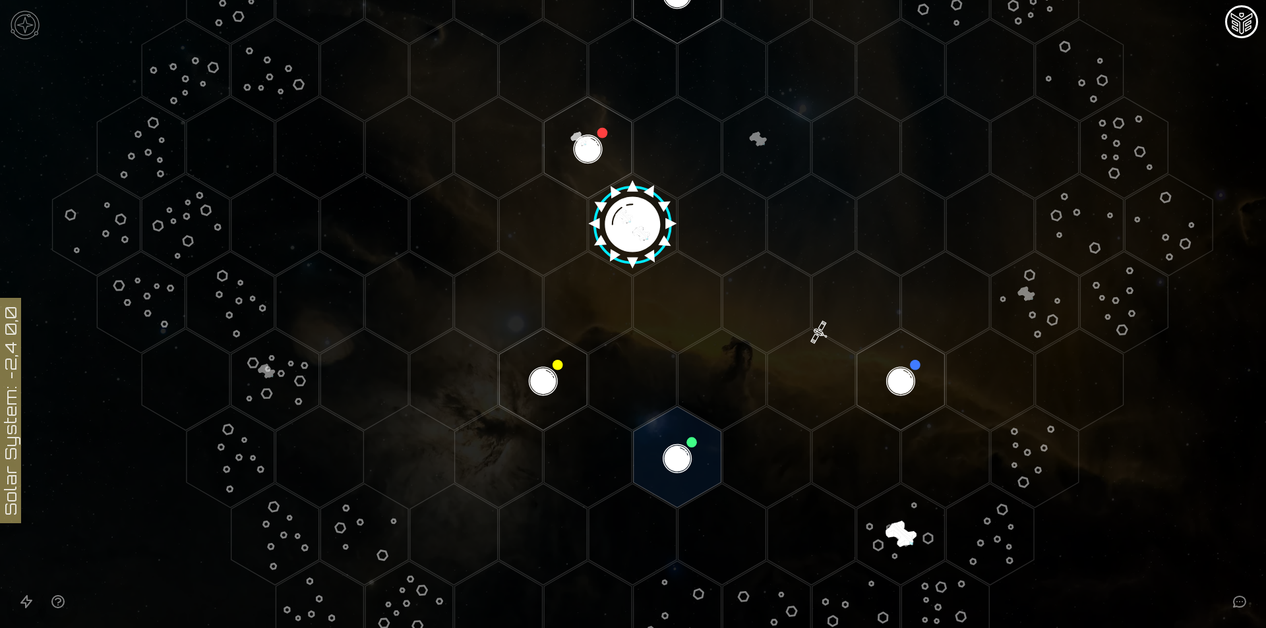
click at [614, 231] on image at bounding box center [632, 219] width 103 height 103
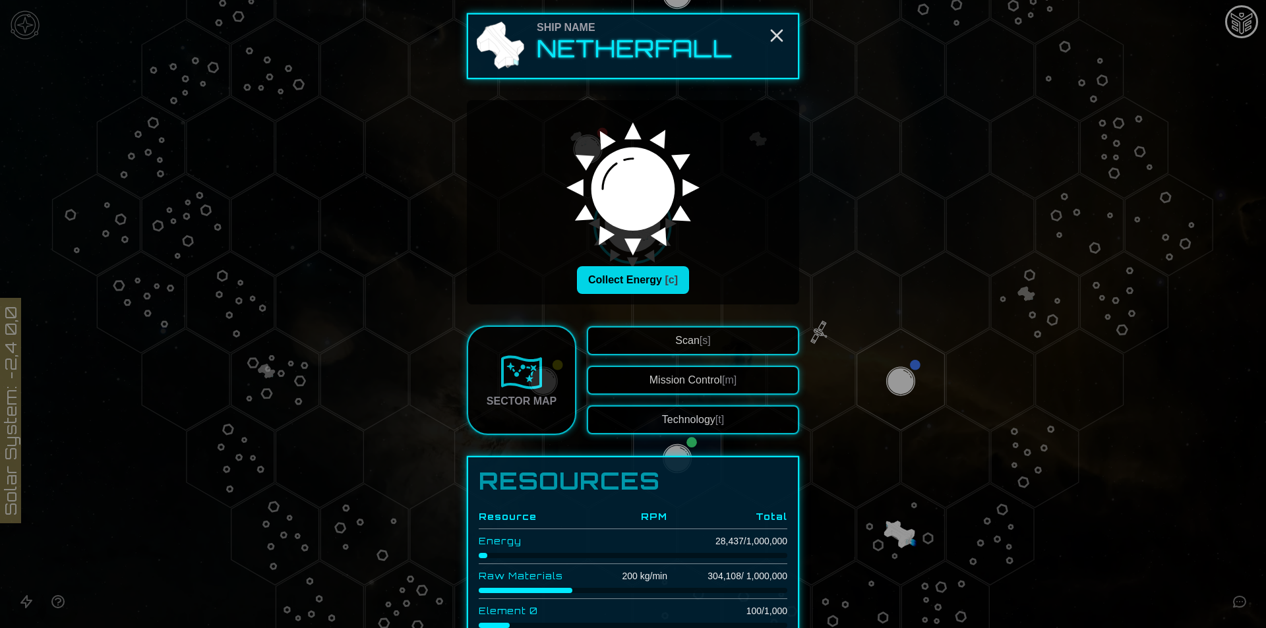
click at [621, 278] on button "Collect Energy [c]" at bounding box center [633, 280] width 112 height 28
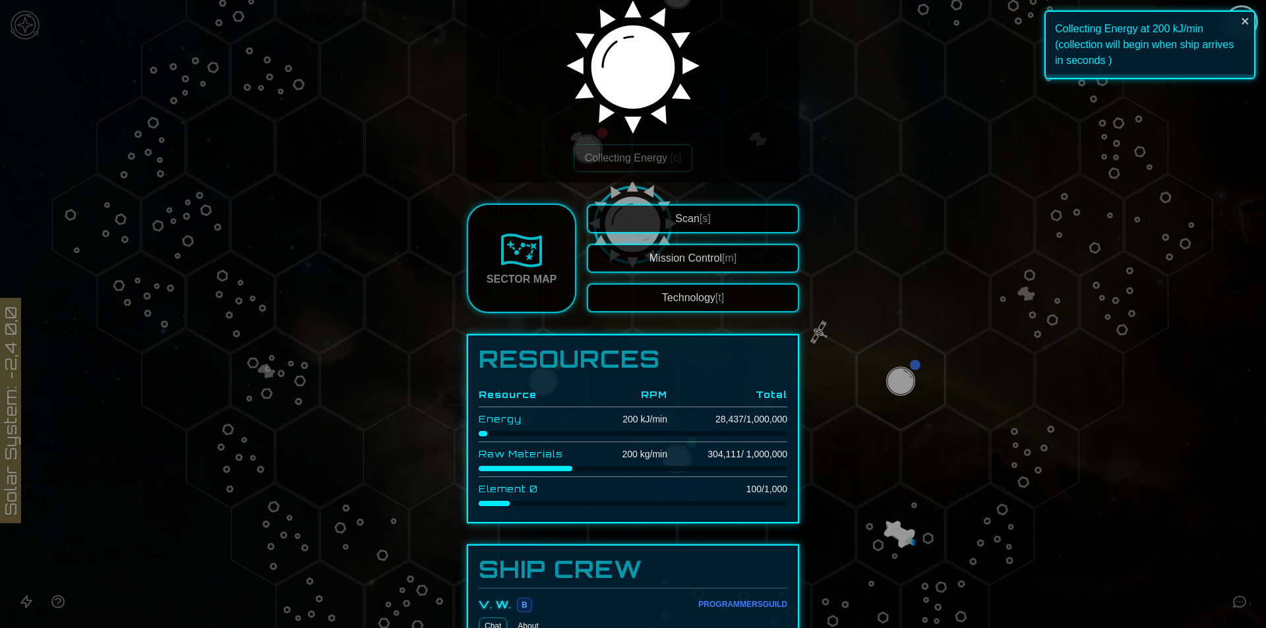
scroll to position [264, 0]
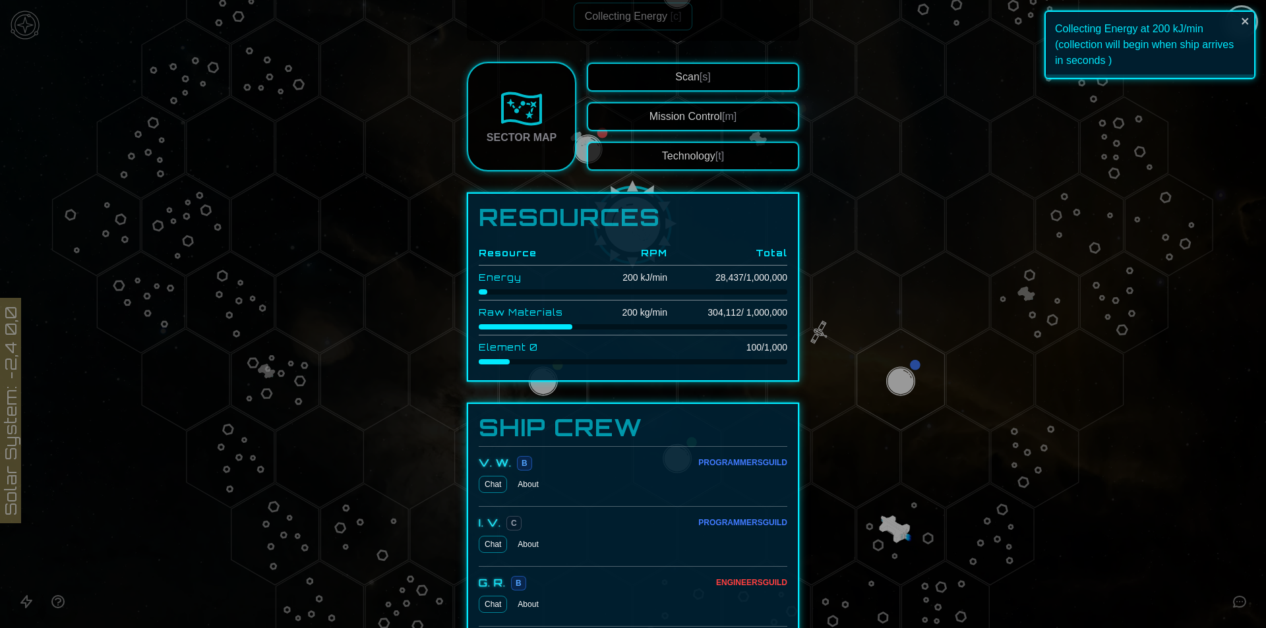
click at [691, 153] on button "Technology [t]" at bounding box center [693, 156] width 212 height 29
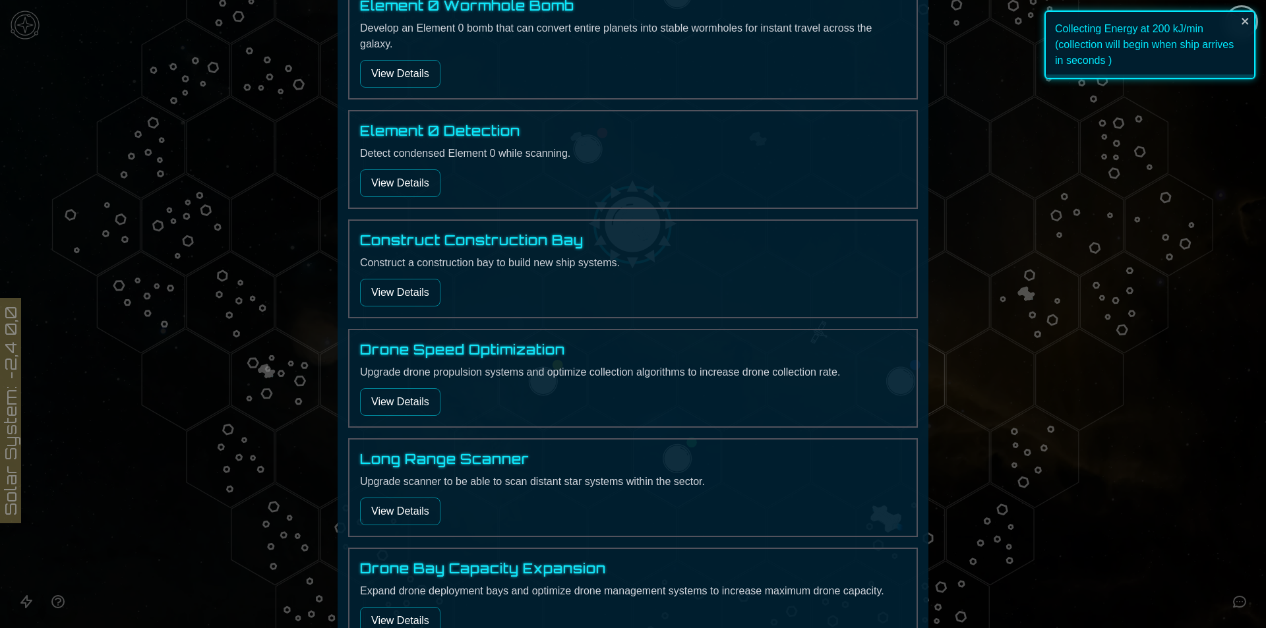
scroll to position [1234, 0]
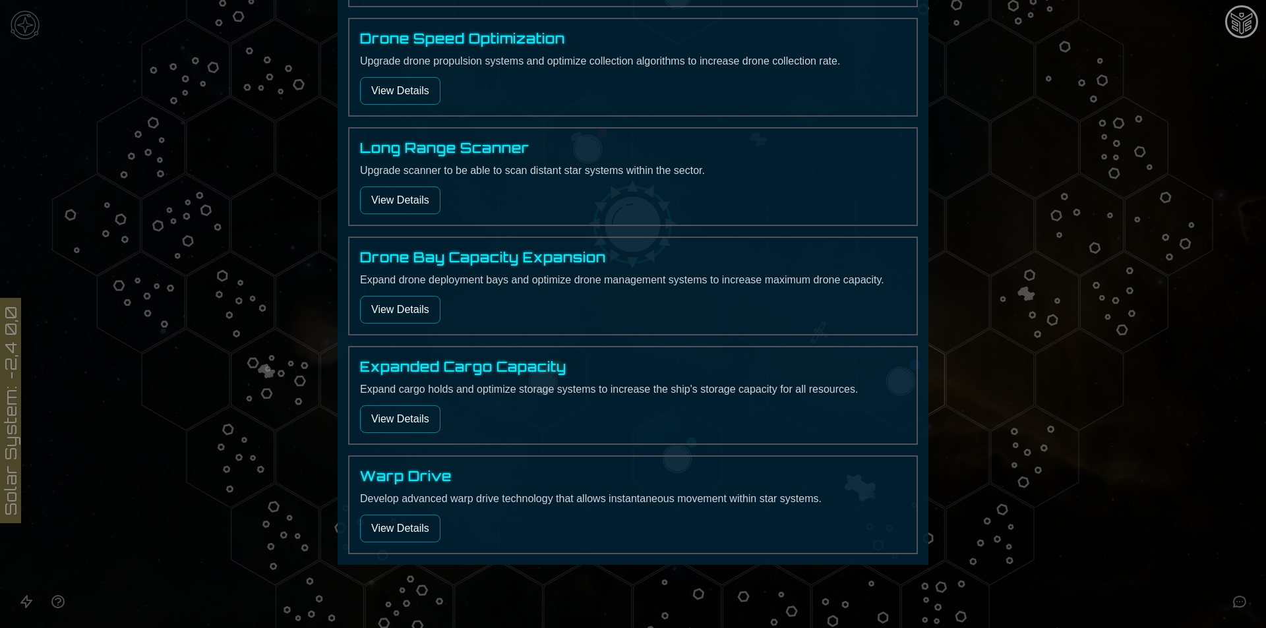
click at [402, 309] on button "View Details" at bounding box center [400, 310] width 80 height 28
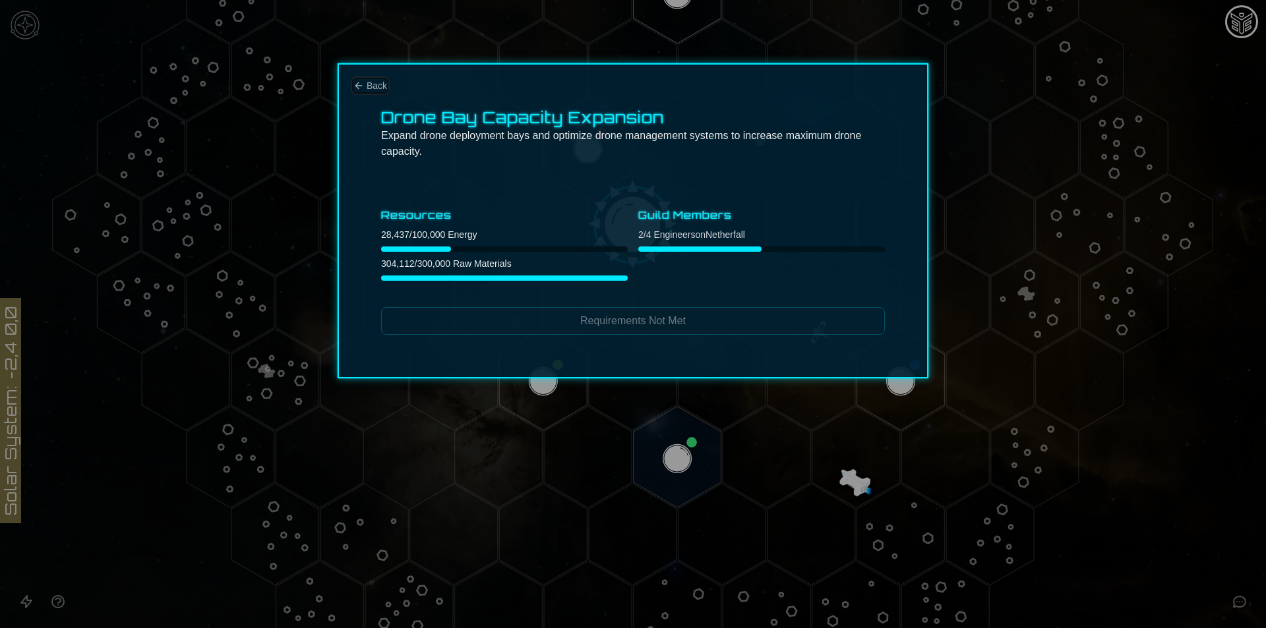
click at [357, 88] on icon "Back" at bounding box center [358, 85] width 11 height 11
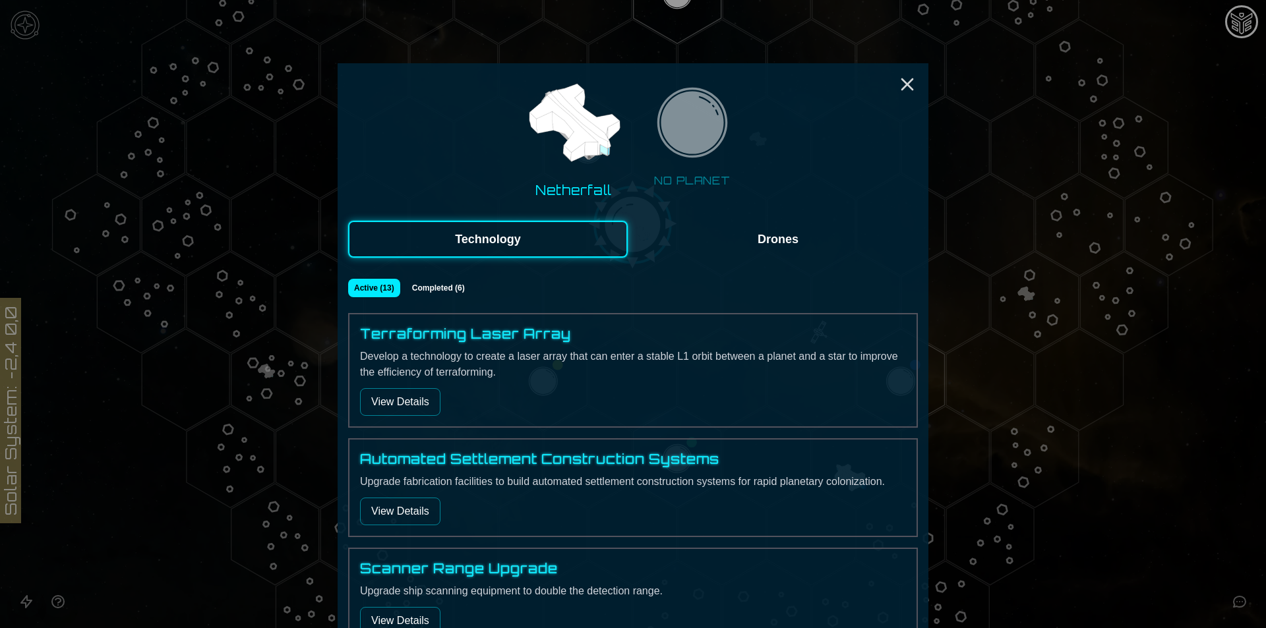
click at [438, 280] on button "Completed ( 6 )" at bounding box center [438, 288] width 66 height 18
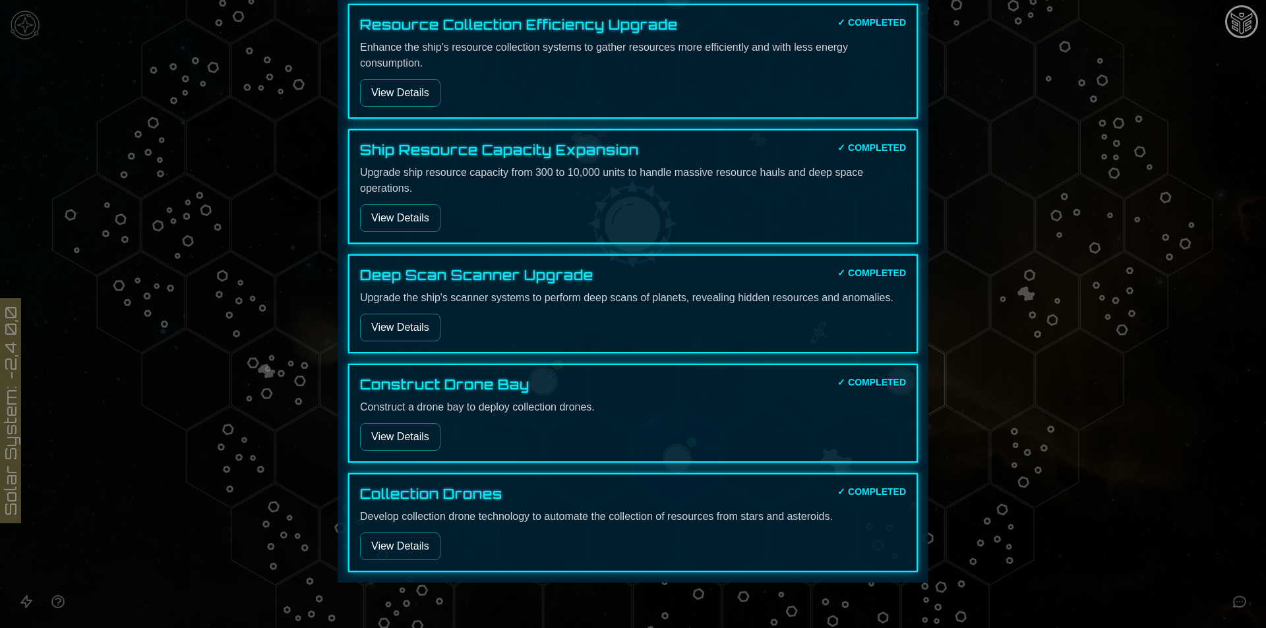
scroll to position [436, 0]
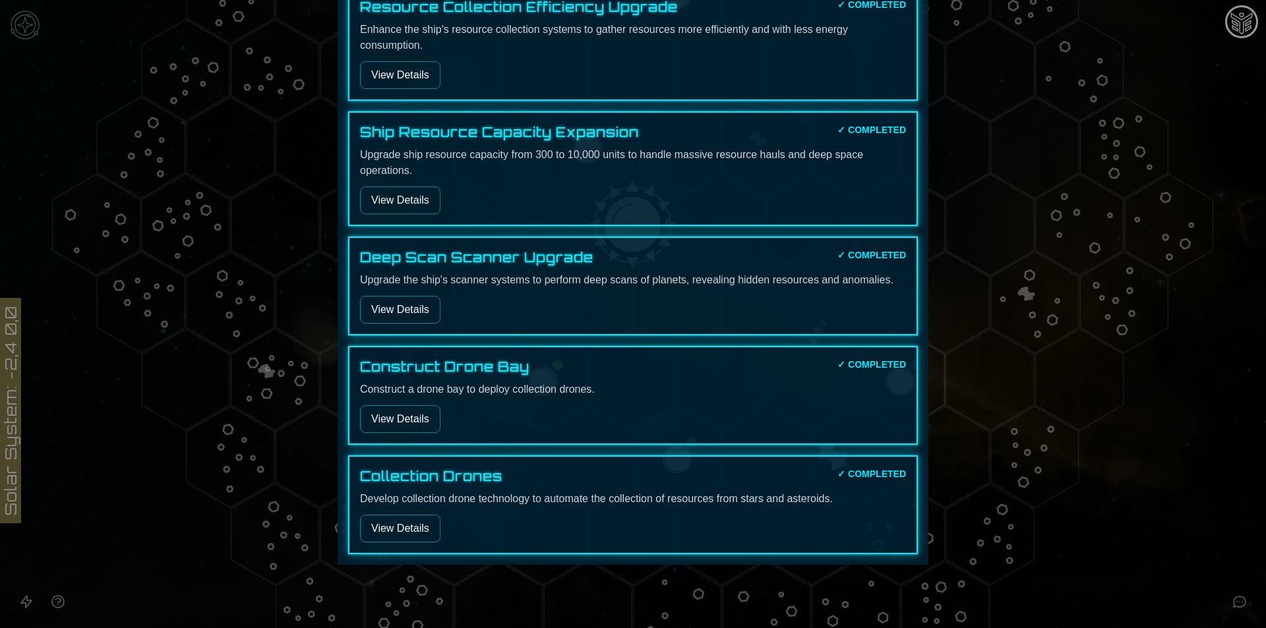
click at [446, 394] on p "Construct a drone bay to deploy collection drones." at bounding box center [633, 390] width 546 height 16
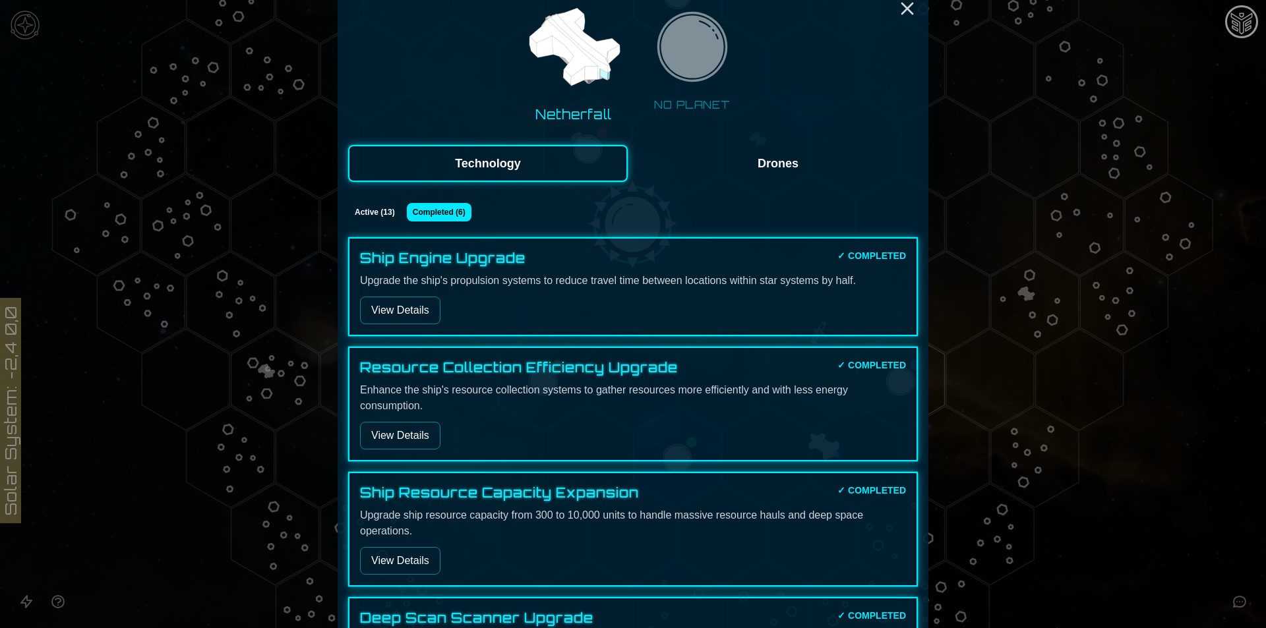
scroll to position [0, 0]
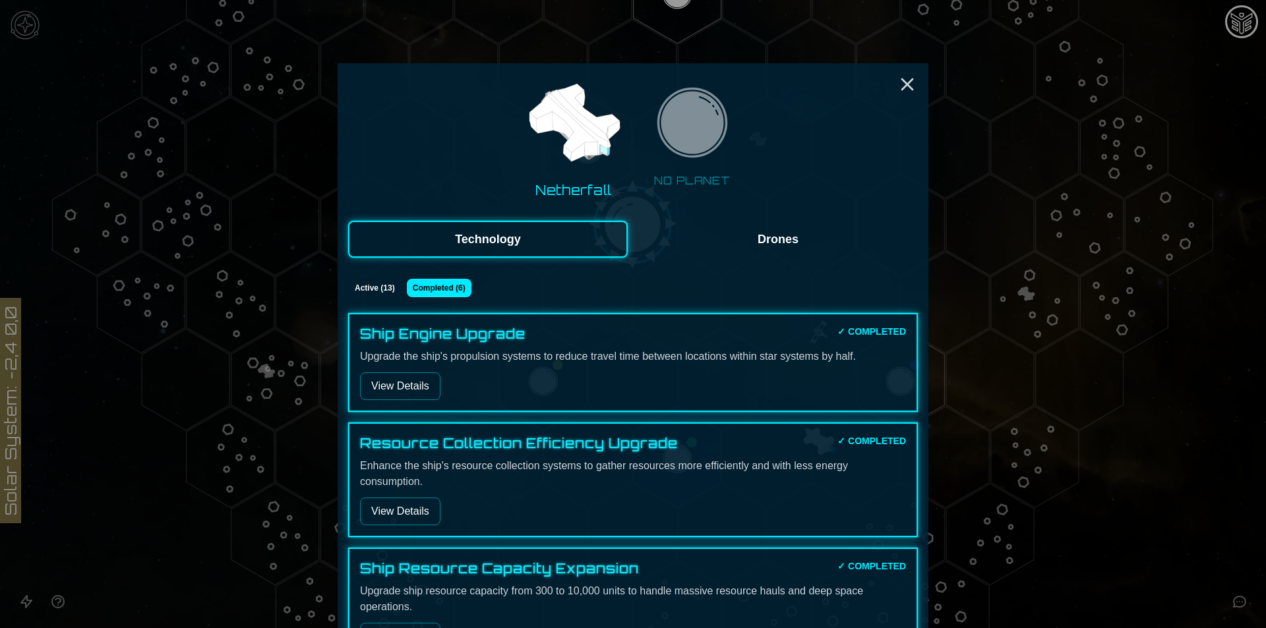
click at [676, 230] on button "Drones" at bounding box center [777, 239] width 279 height 37
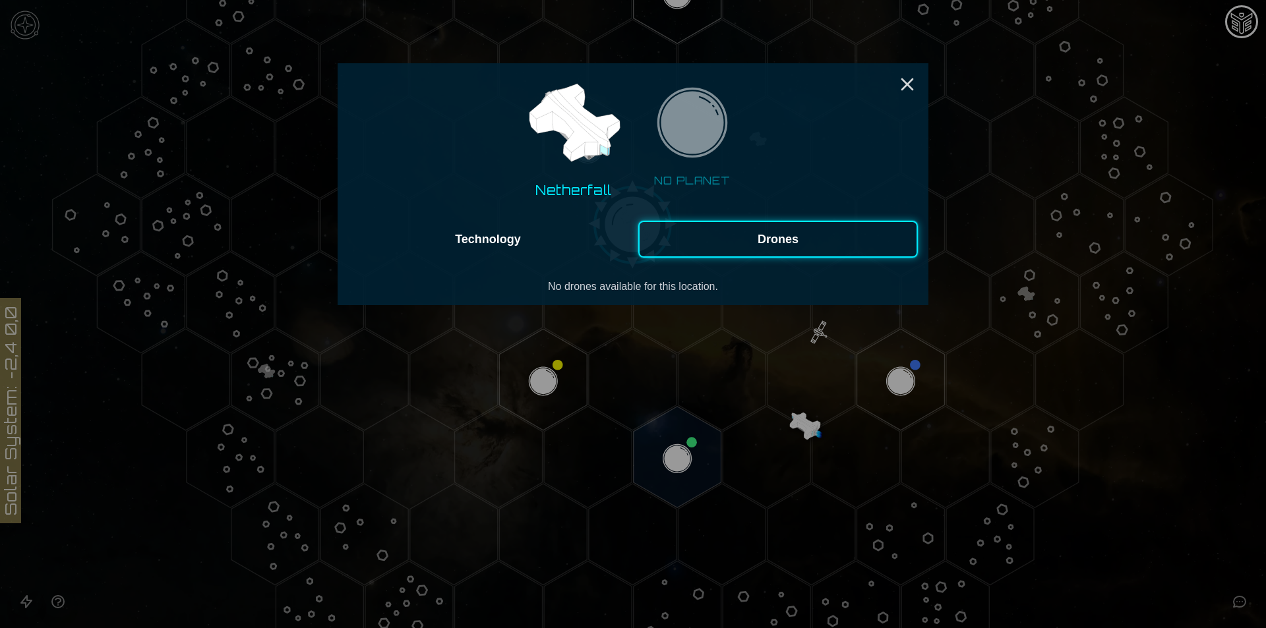
click at [563, 228] on button "Technology" at bounding box center [487, 239] width 279 height 37
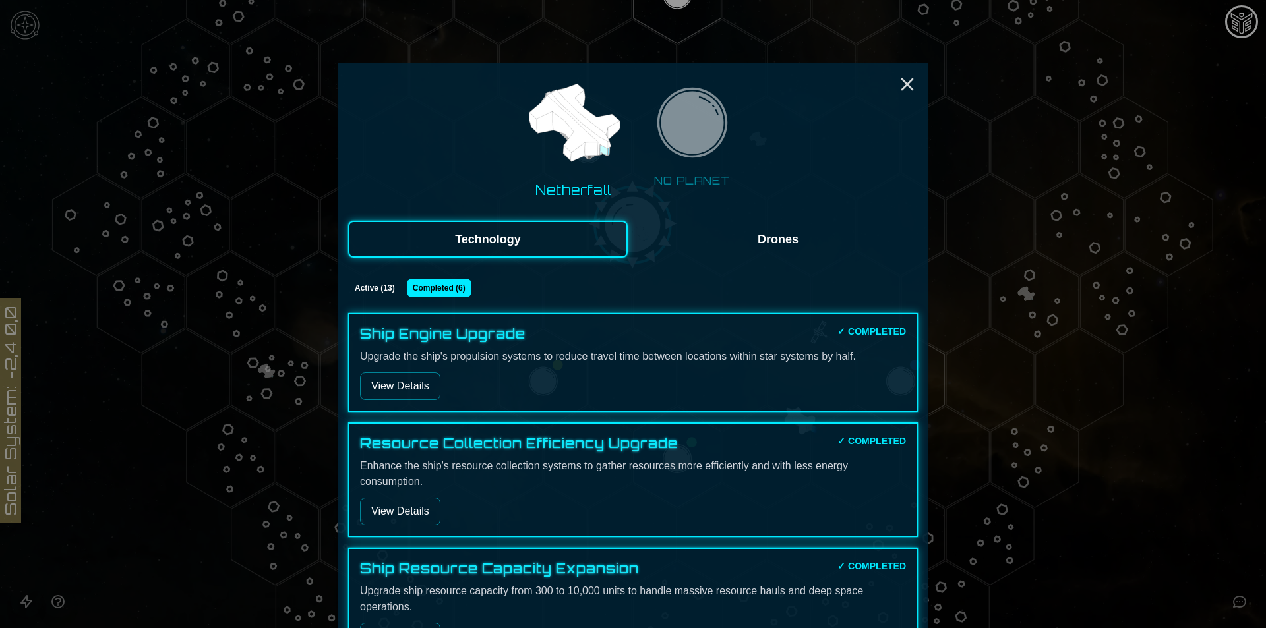
click at [387, 293] on button "Active ( 13 )" at bounding box center [374, 288] width 53 height 18
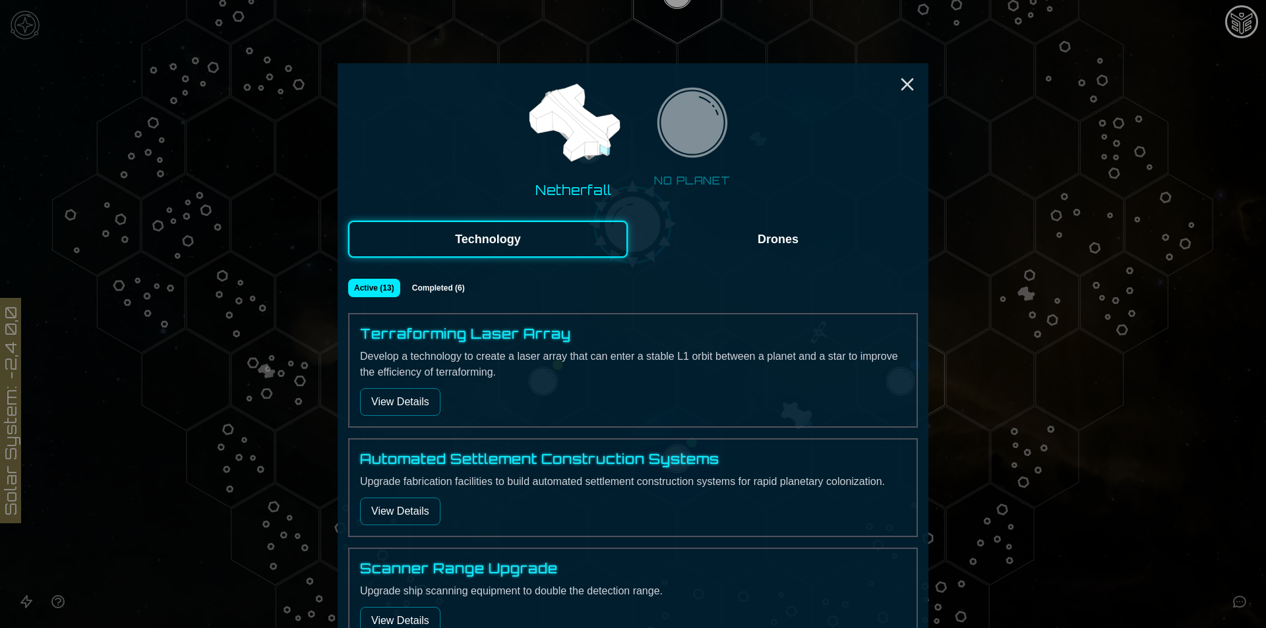
click at [410, 293] on button "Completed ( 6 )" at bounding box center [438, 288] width 66 height 18
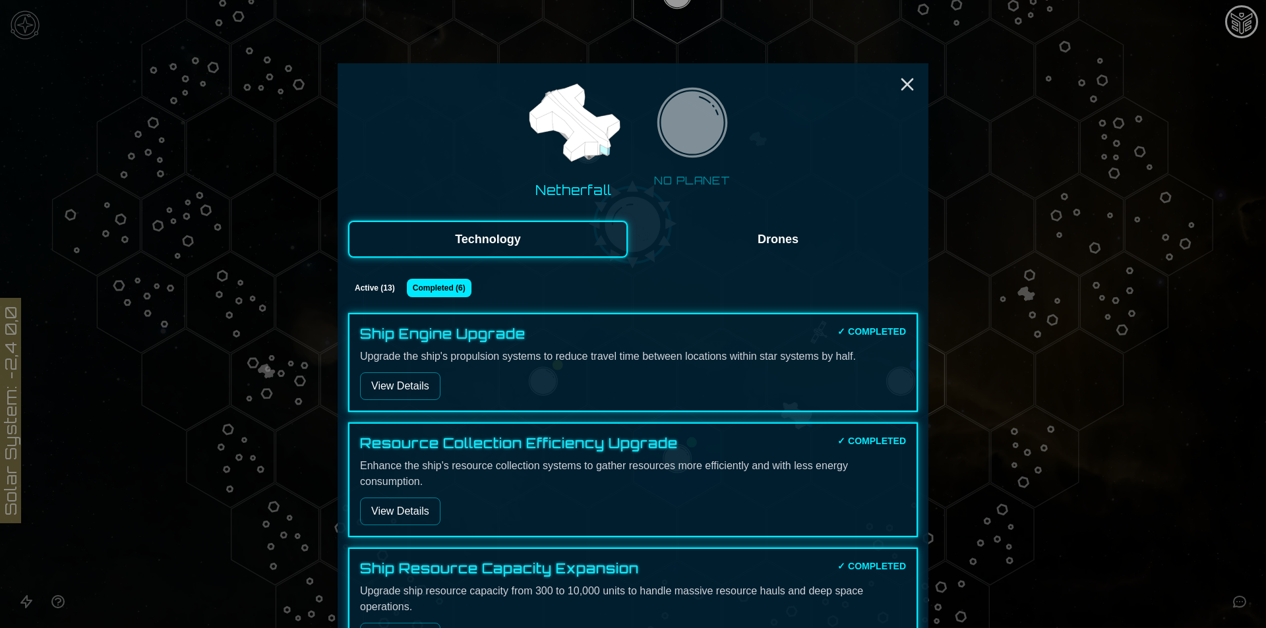
click at [819, 249] on button "Drones" at bounding box center [777, 239] width 279 height 37
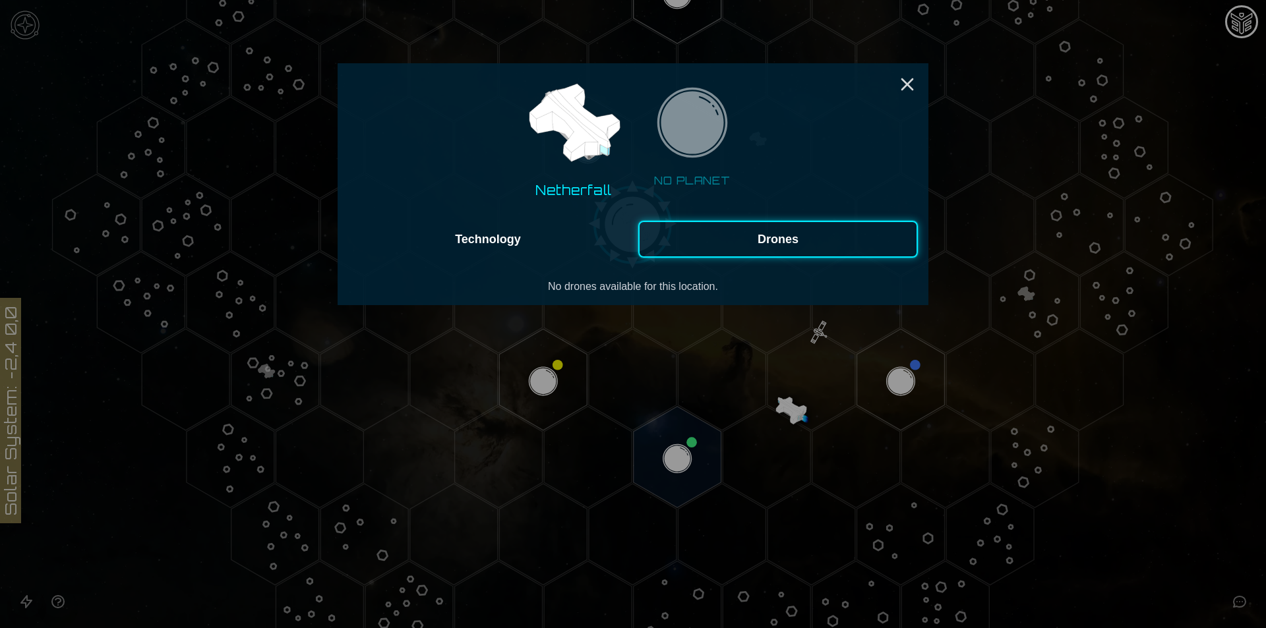
click at [916, 370] on div at bounding box center [633, 314] width 1266 height 628
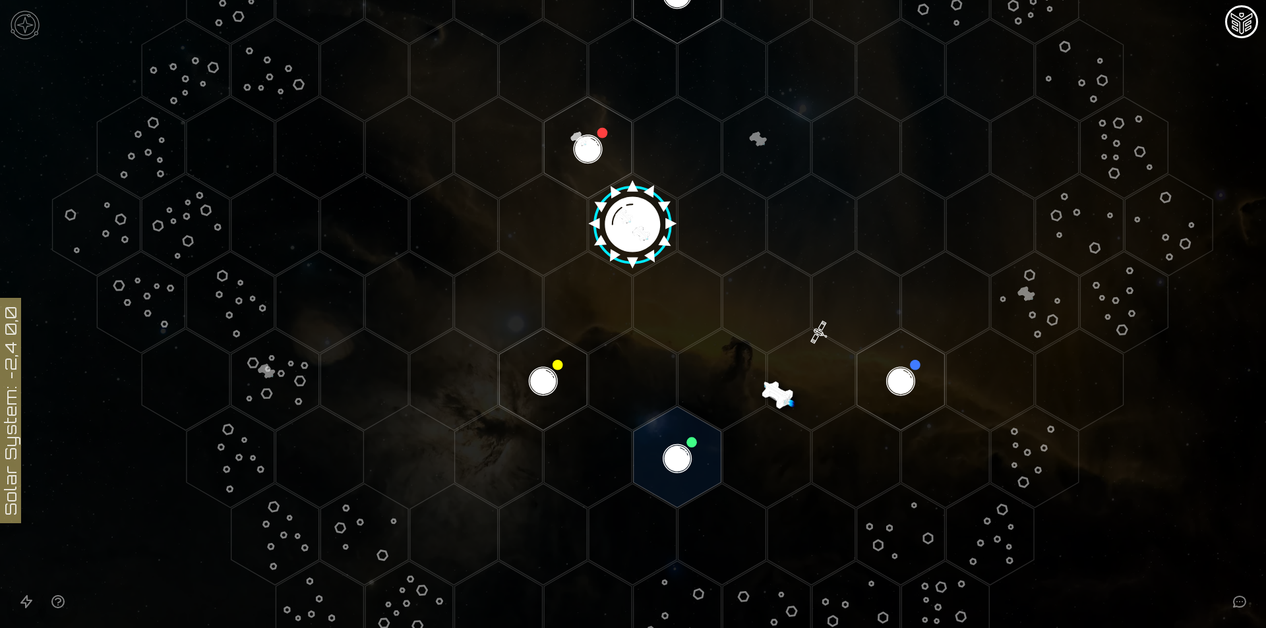
drag, startPoint x: 687, startPoint y: 441, endPoint x: 933, endPoint y: 503, distance: 254.2
click at [933, 503] on polygon "Hex at coordinates 1,4, clickable" at bounding box center [901, 535] width 88 height 102
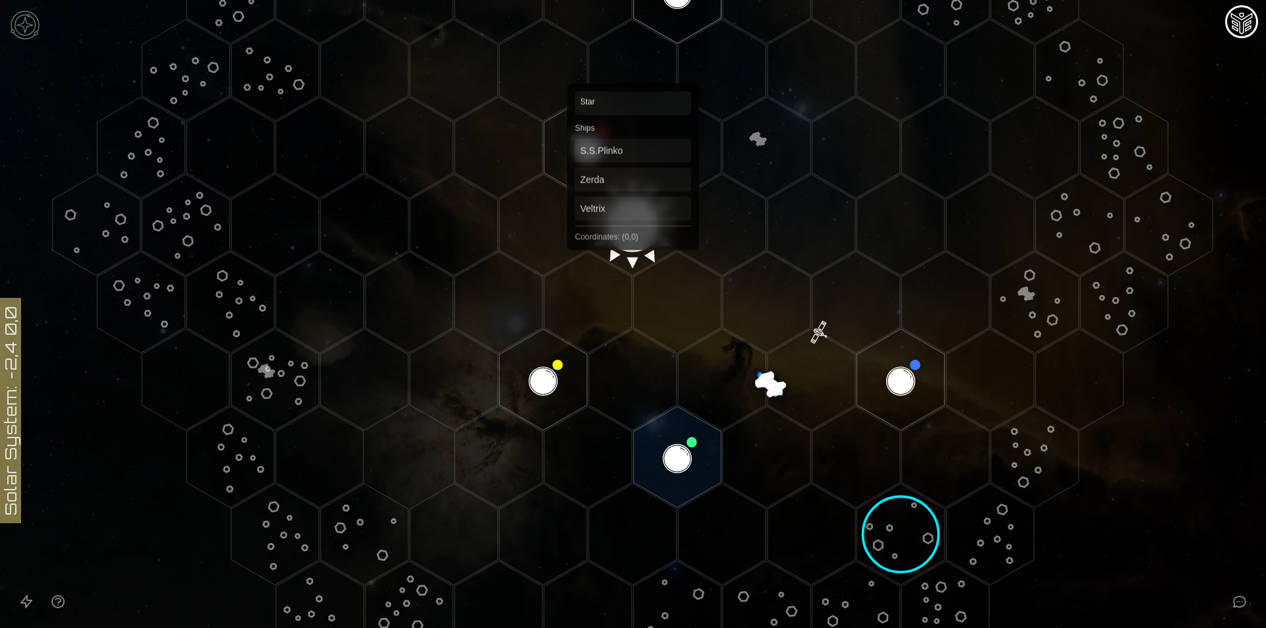
click at [633, 219] on polygon "Hex at coordinates 0,0, clickable" at bounding box center [633, 225] width 88 height 102
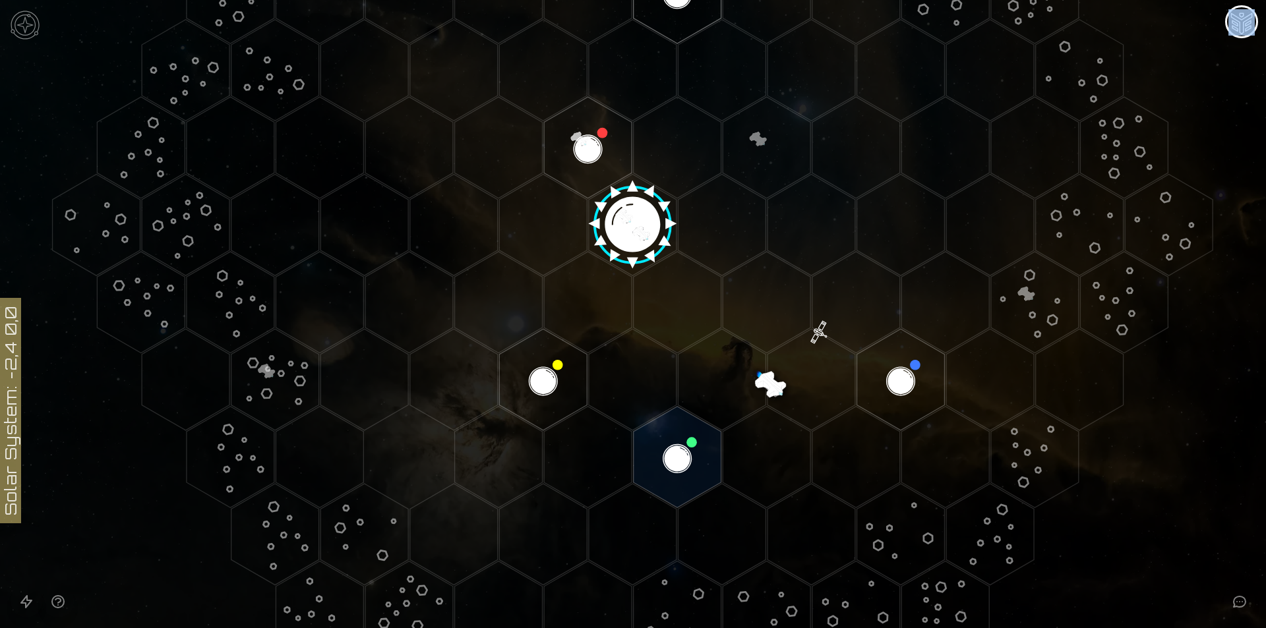
click at [633, 219] on image at bounding box center [632, 219] width 103 height 103
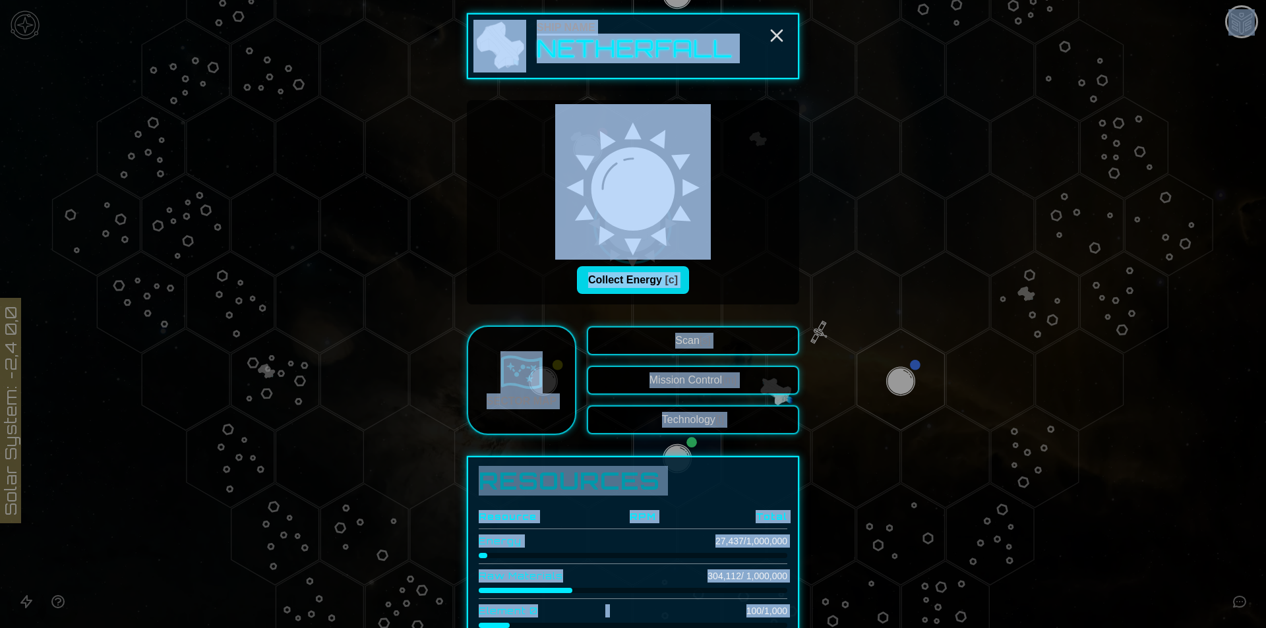
click at [641, 288] on button "Collect Energy [c]" at bounding box center [633, 280] width 112 height 28
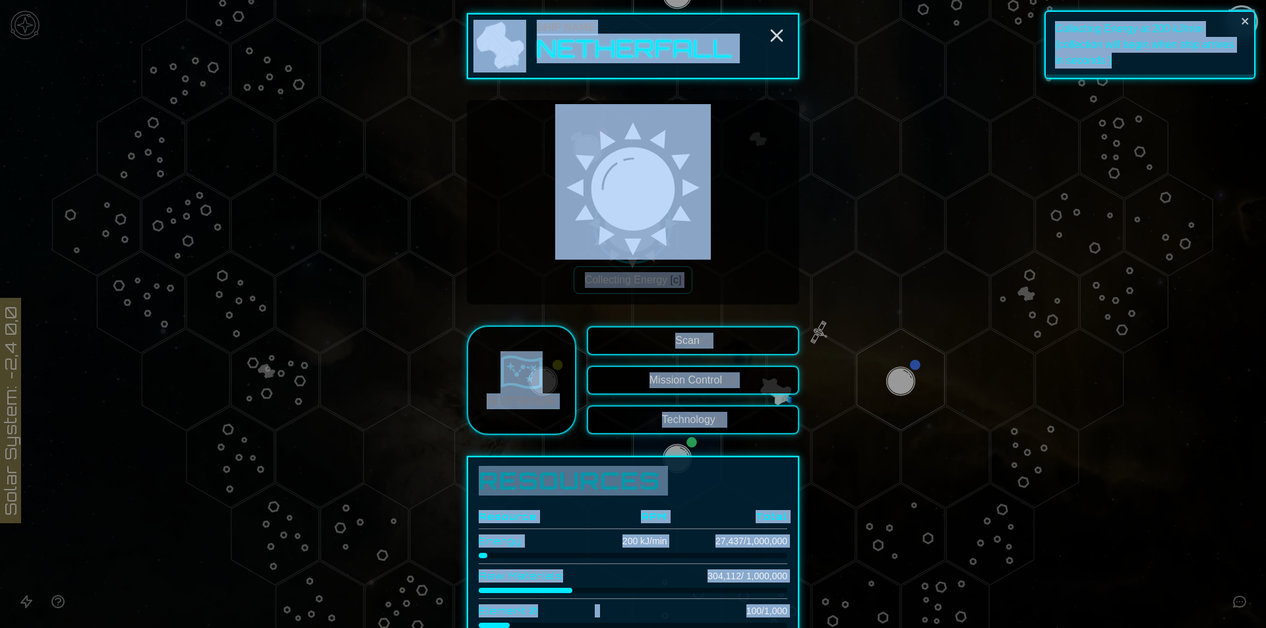
click at [725, 276] on div "Collecting Energy [c]" at bounding box center [632, 280] width 311 height 28
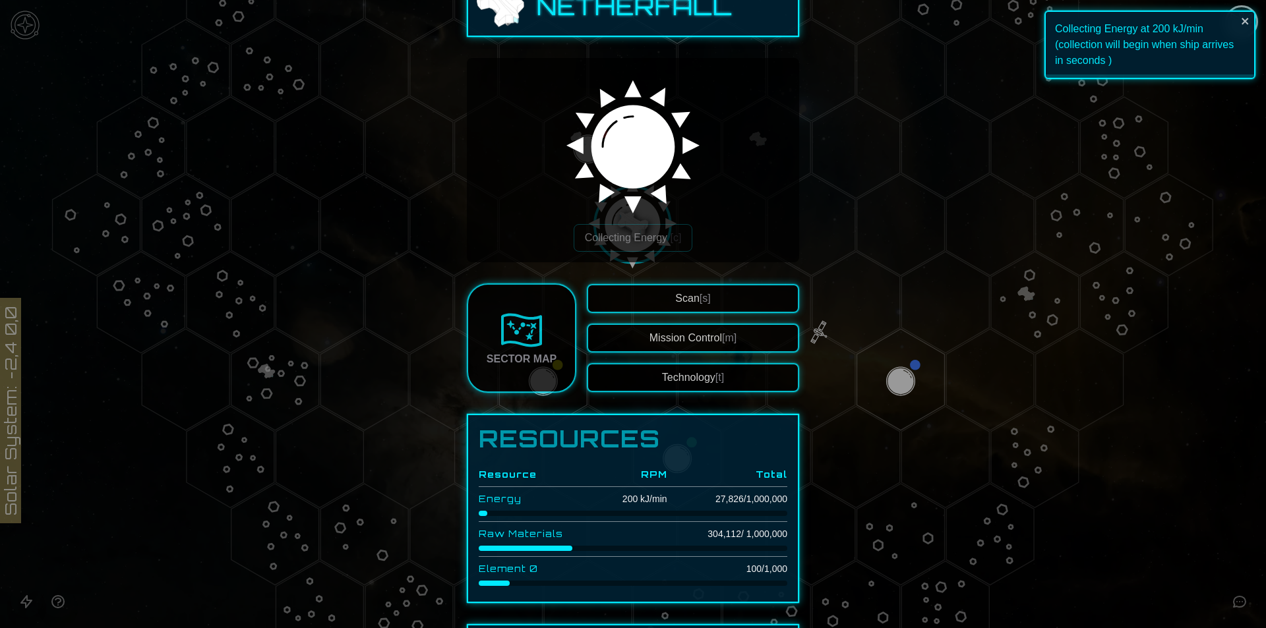
scroll to position [66, 0]
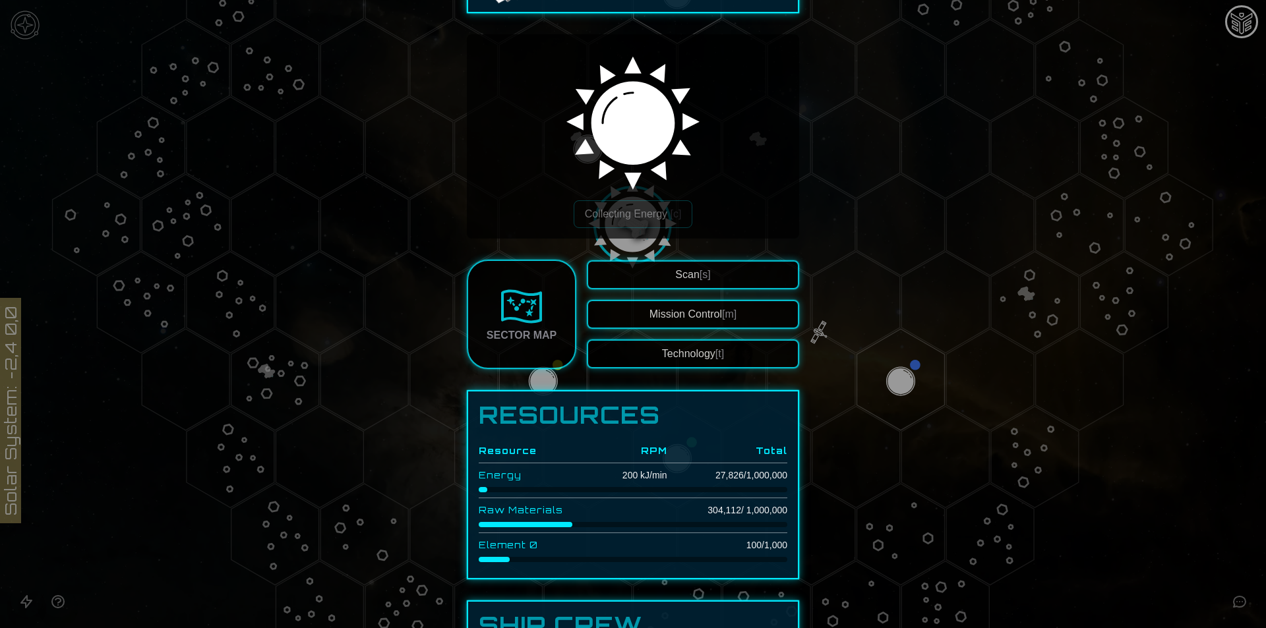
click at [740, 452] on th "Total" at bounding box center [727, 451] width 120 height 24
click at [758, 453] on th "Total" at bounding box center [727, 451] width 120 height 24
click at [751, 453] on th "Total" at bounding box center [727, 451] width 120 height 24
click at [755, 451] on th "Total" at bounding box center [727, 451] width 120 height 24
click at [649, 444] on th "RPM" at bounding box center [631, 451] width 73 height 24
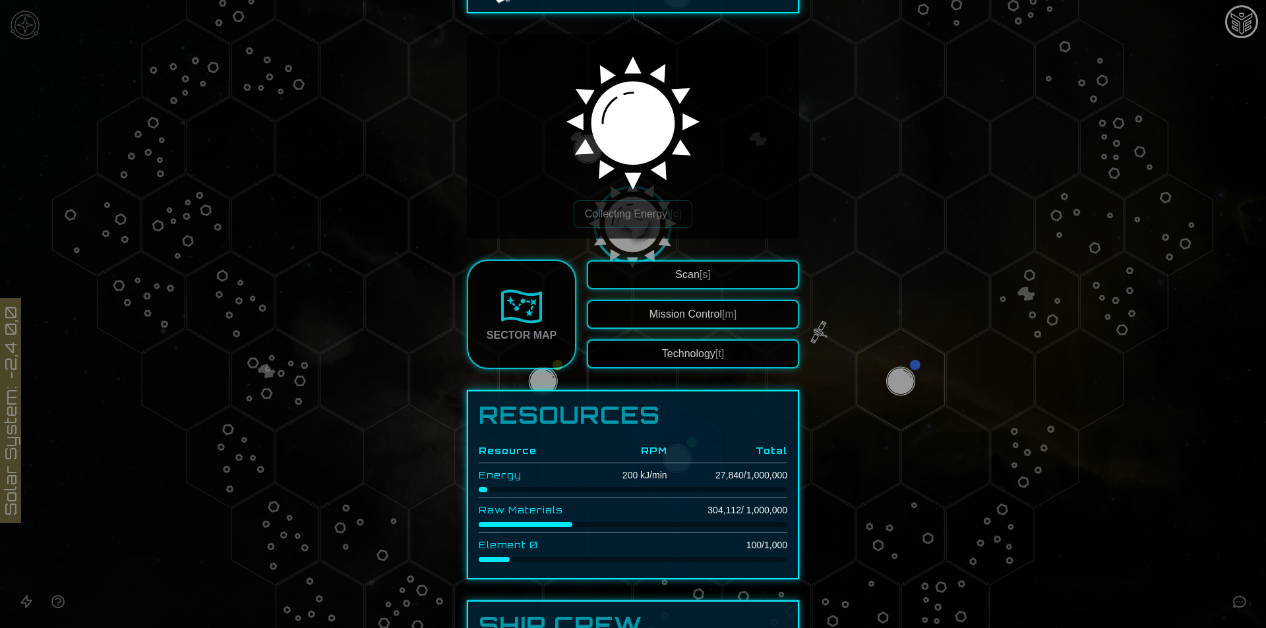
click at [647, 453] on th "RPM" at bounding box center [631, 451] width 73 height 24
click at [643, 444] on th "RPM" at bounding box center [631, 451] width 73 height 24
click at [627, 351] on button "Technology [t]" at bounding box center [693, 353] width 212 height 29
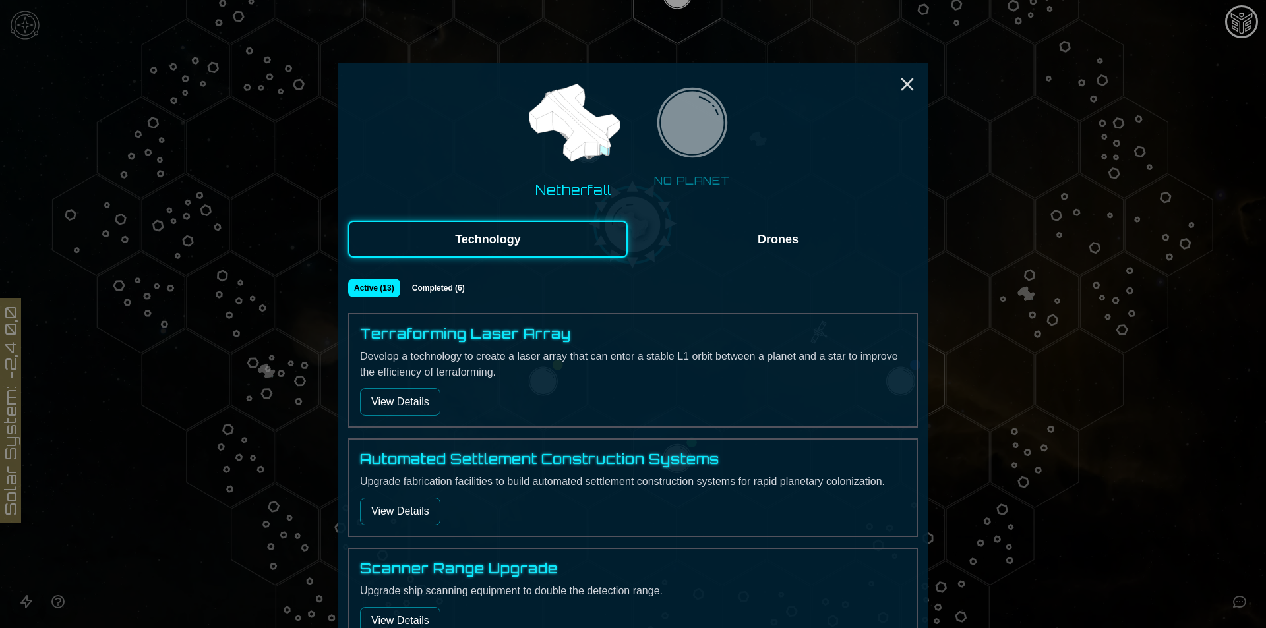
click at [413, 415] on button "View Details" at bounding box center [400, 402] width 80 height 28
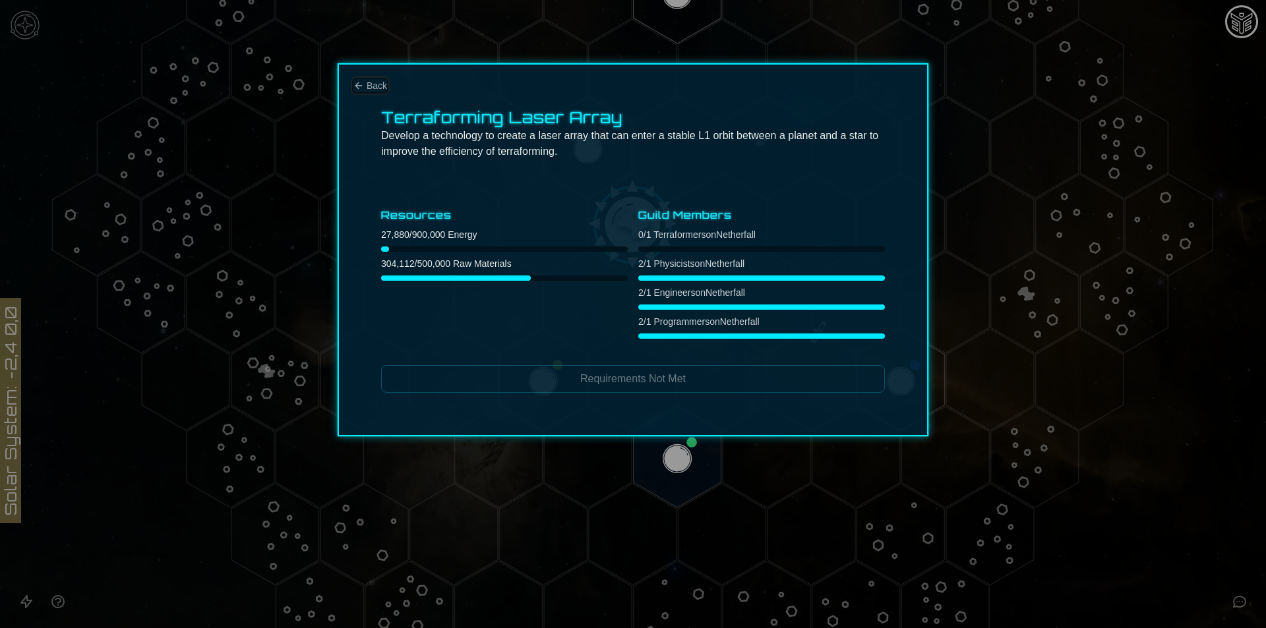
click at [364, 81] on button "Back" at bounding box center [370, 85] width 34 height 13
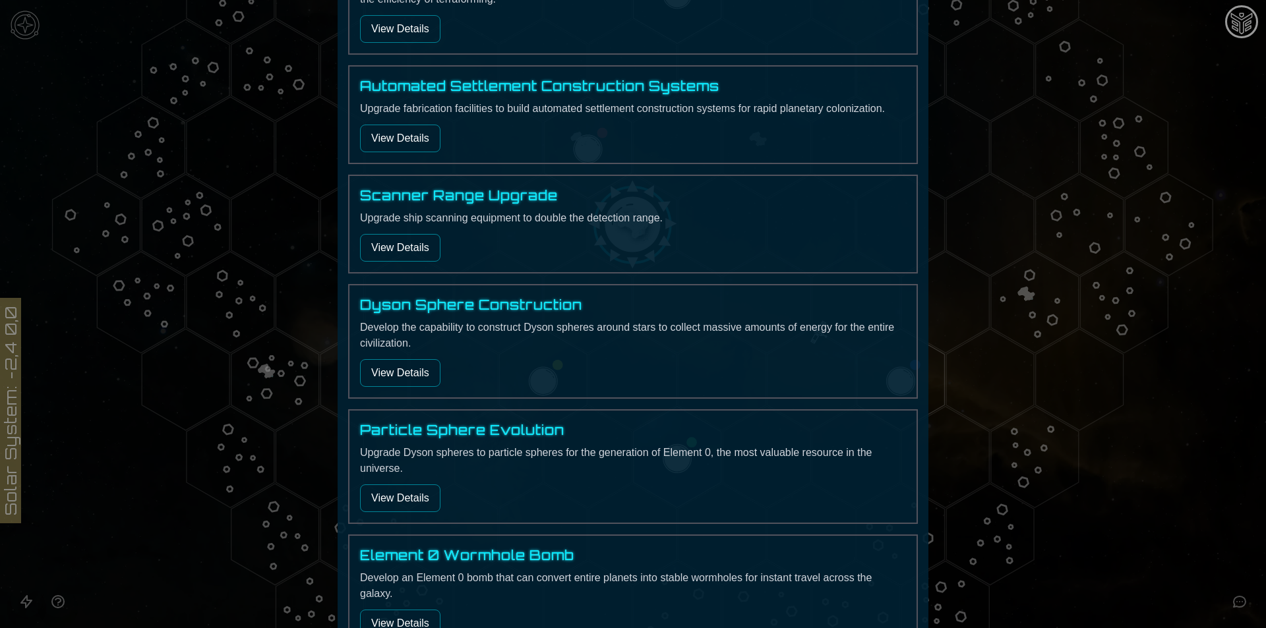
scroll to position [395, 0]
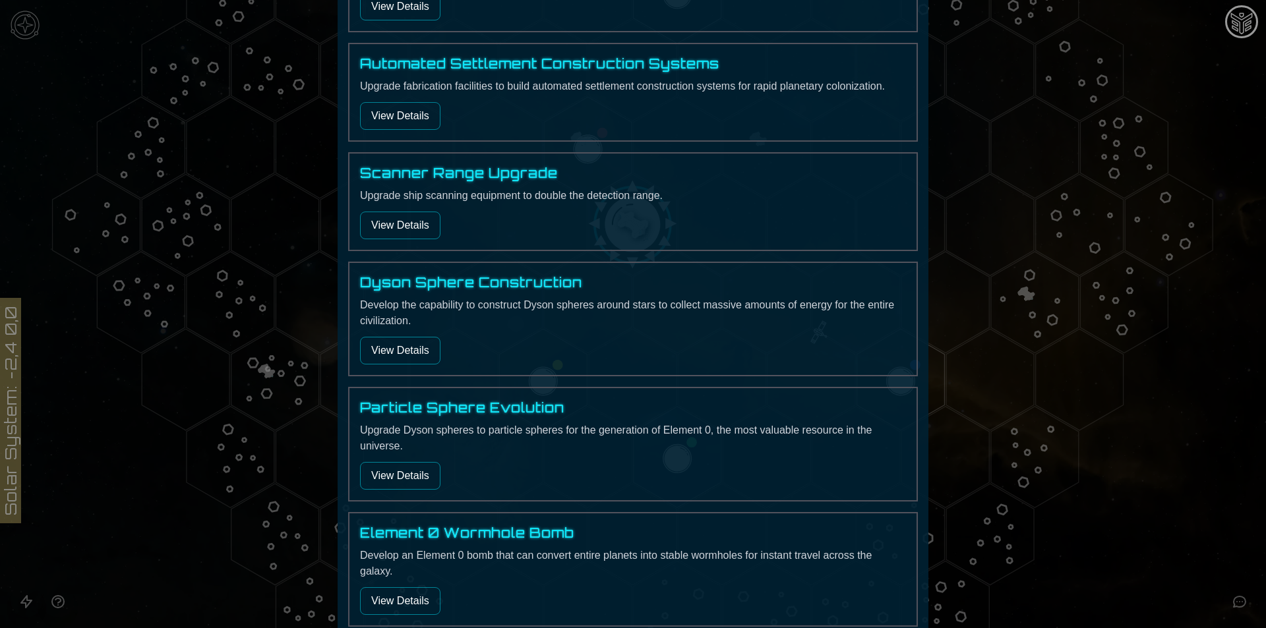
click at [408, 217] on button "View Details" at bounding box center [400, 226] width 80 height 28
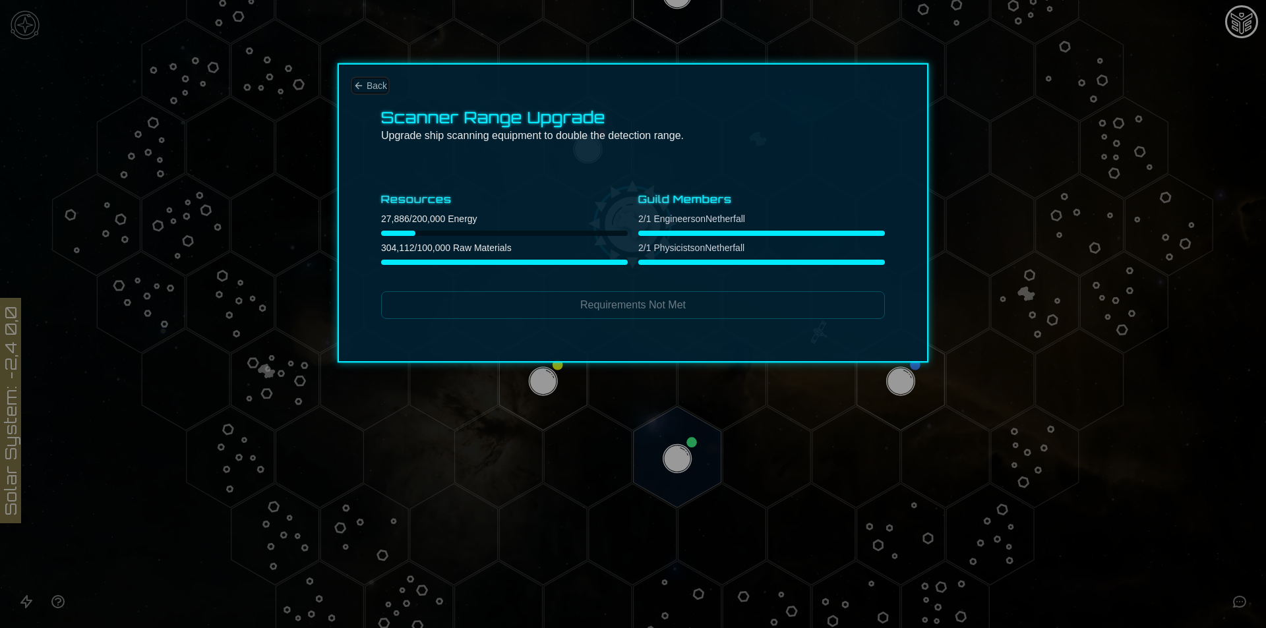
click at [374, 90] on span "Back" at bounding box center [376, 85] width 20 height 13
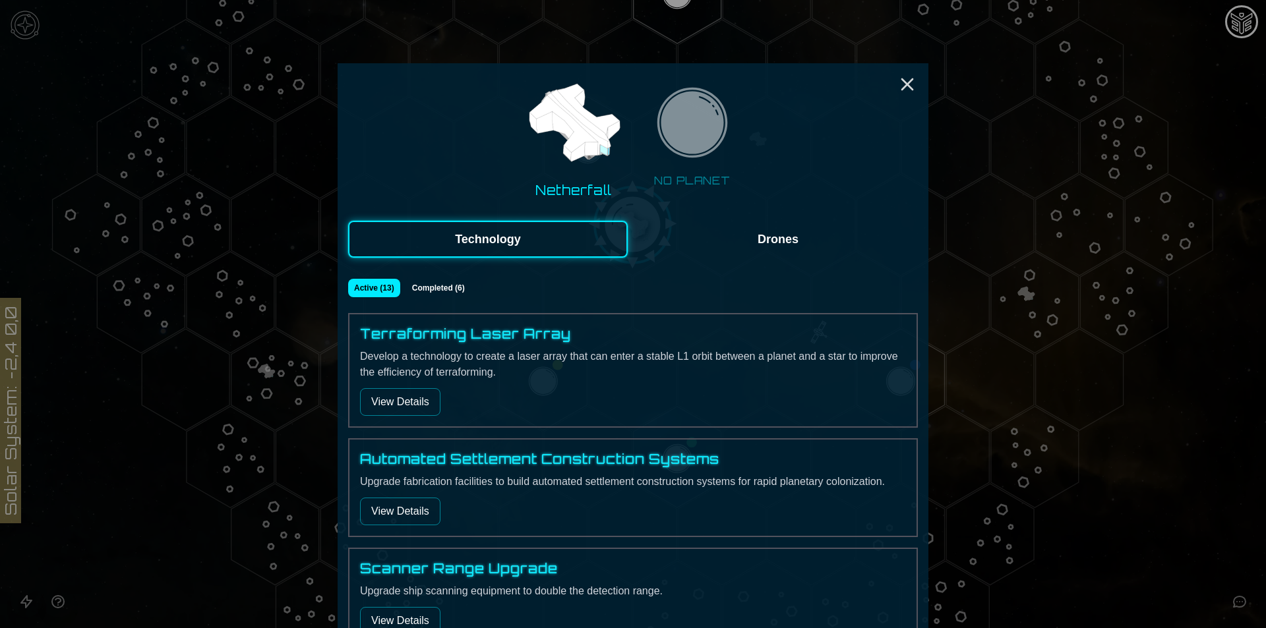
scroll to position [395, 0]
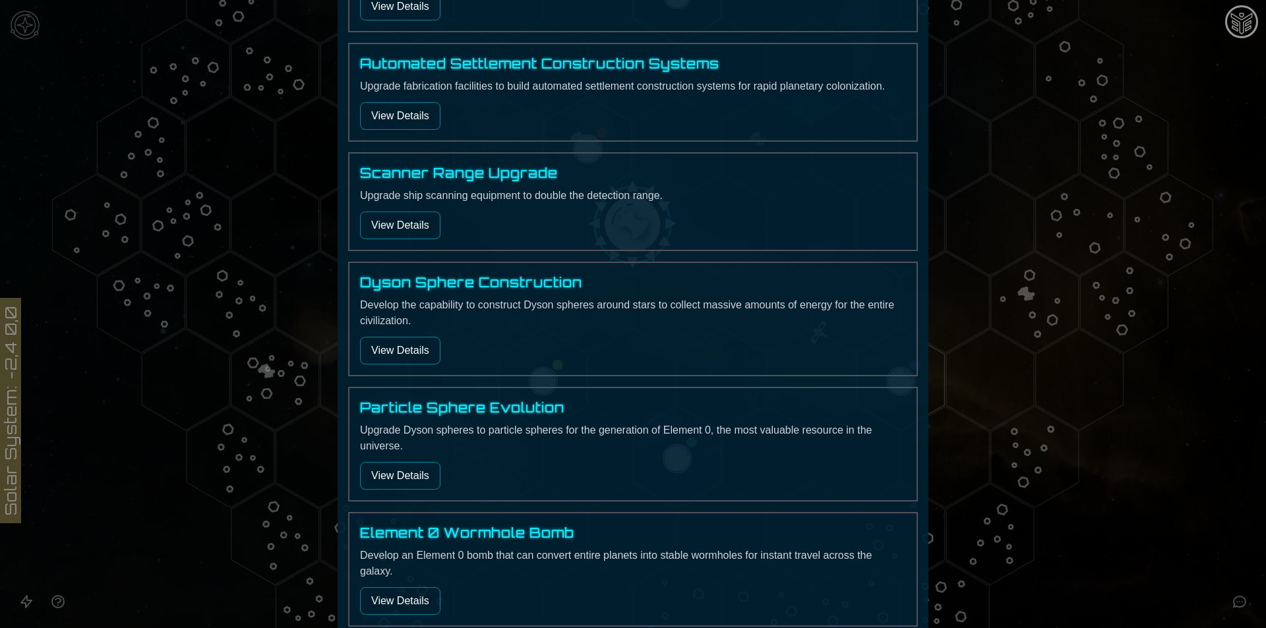
click at [393, 358] on button "View Details" at bounding box center [400, 351] width 80 height 28
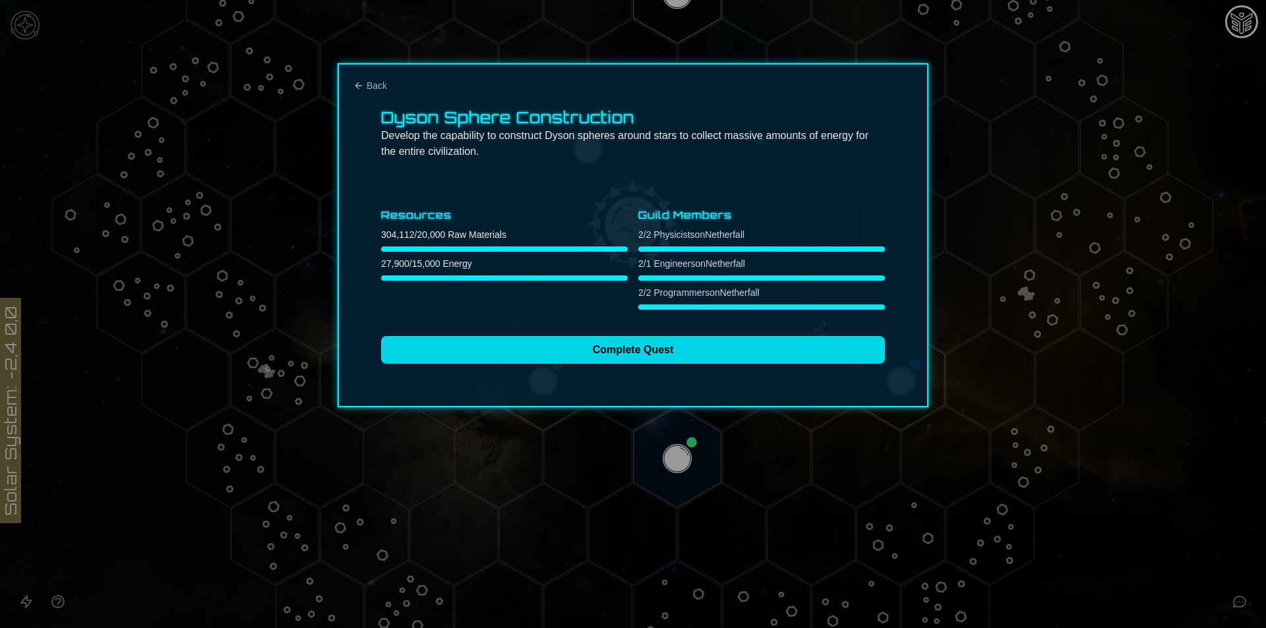
click at [451, 349] on button "Complete Quest" at bounding box center [633, 350] width 504 height 28
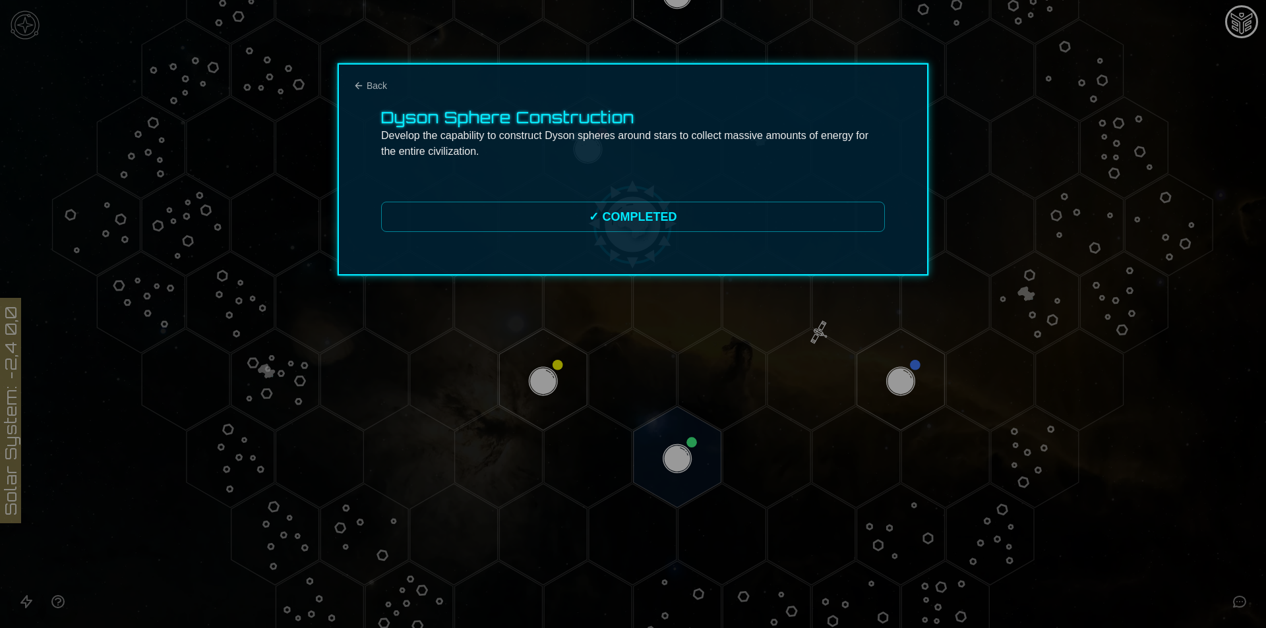
click at [385, 100] on div "Dyson Sphere Construction Develop the capability to construct Dyson spheres aro…" at bounding box center [632, 169] width 591 height 212
click at [382, 80] on span "Back" at bounding box center [376, 85] width 20 height 13
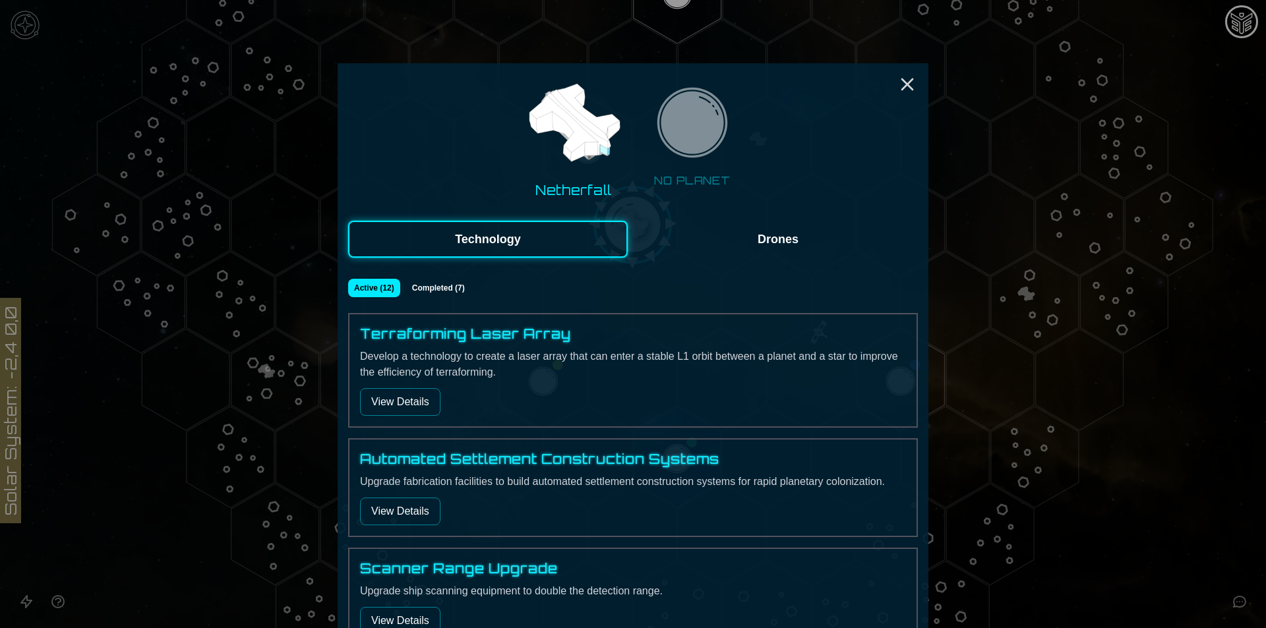
click at [395, 286] on div "Active ( 12 ) Completed ( 7 )" at bounding box center [632, 288] width 569 height 18
click at [418, 289] on button "Completed ( 7 )" at bounding box center [438, 288] width 66 height 18
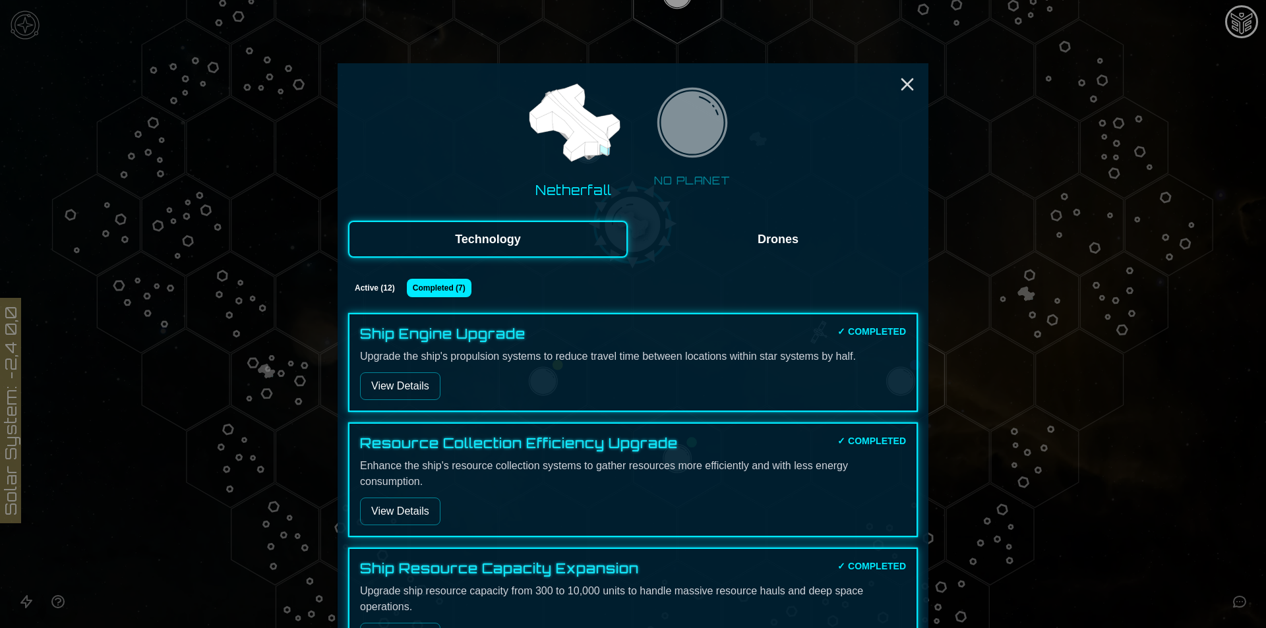
click at [803, 254] on button "Drones" at bounding box center [777, 239] width 279 height 37
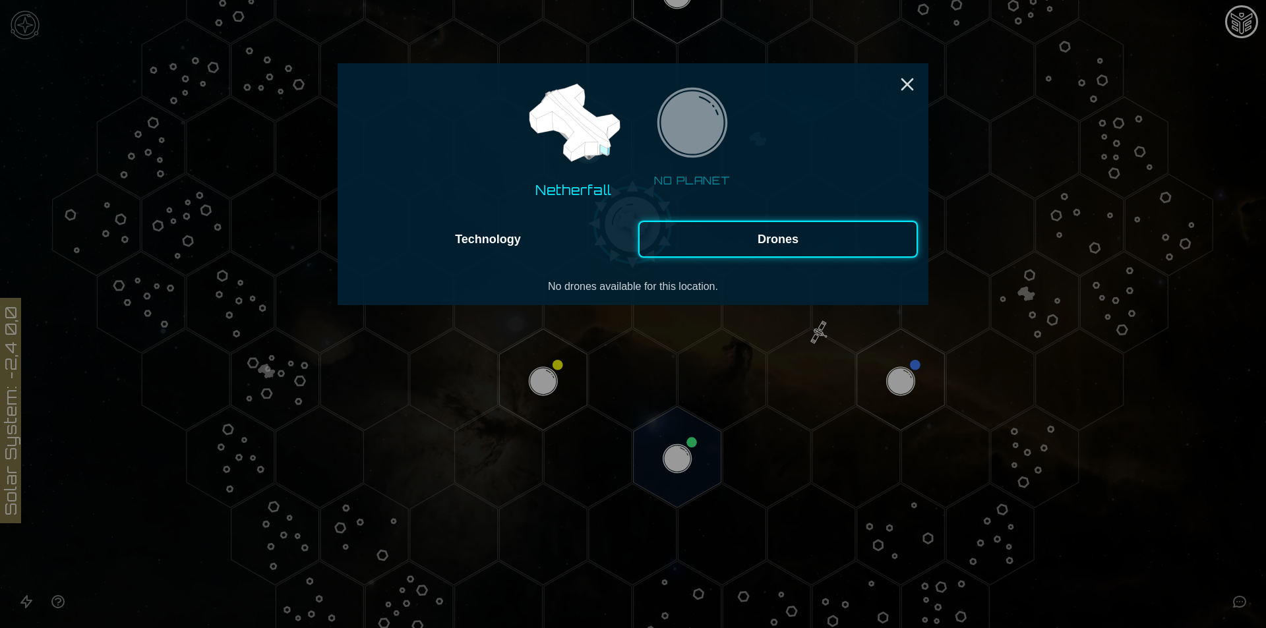
click at [535, 238] on button "Technology" at bounding box center [487, 239] width 279 height 37
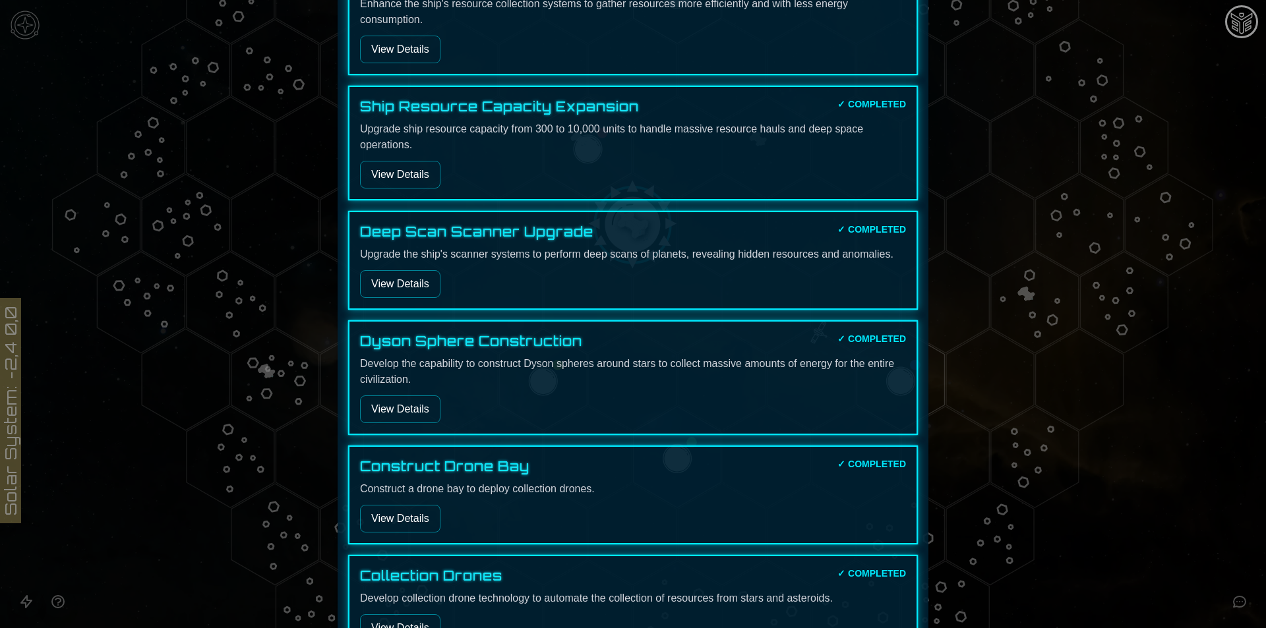
scroll to position [527, 0]
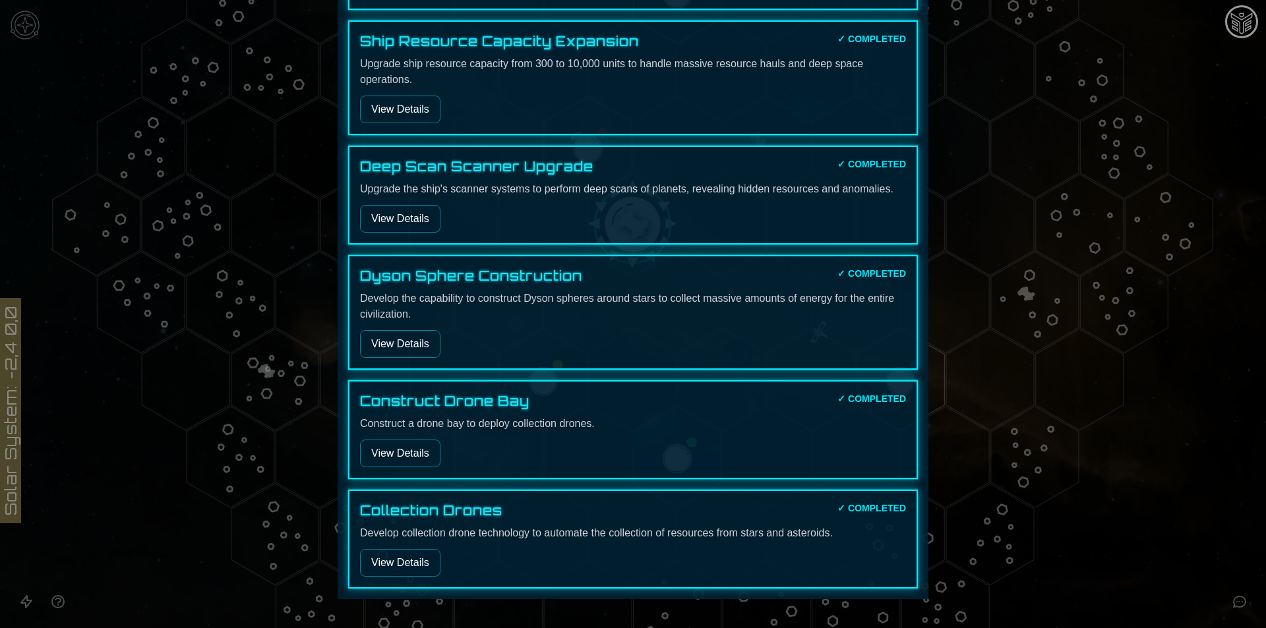
click at [392, 403] on h4 "Construct Drone Bay" at bounding box center [444, 401] width 169 height 18
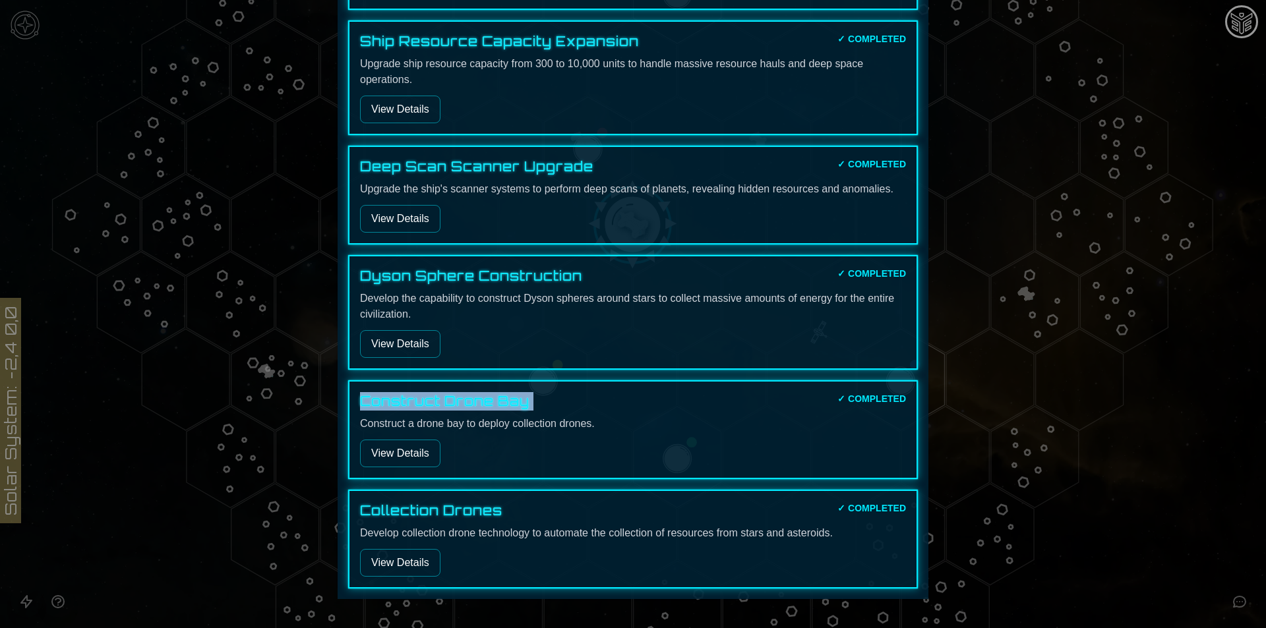
click at [392, 403] on h4 "Construct Drone Bay" at bounding box center [444, 401] width 169 height 18
click at [463, 517] on h4 "Collection Drones" at bounding box center [431, 511] width 142 height 18
copy h4 "Collection Drones"
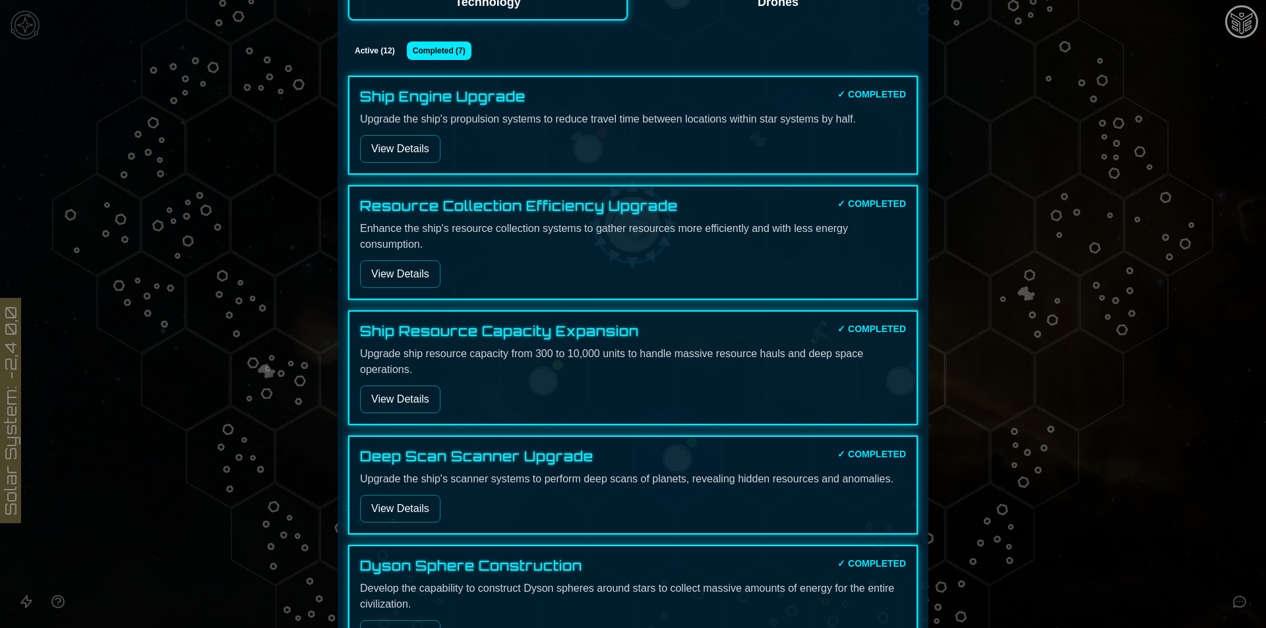
scroll to position [0, 0]
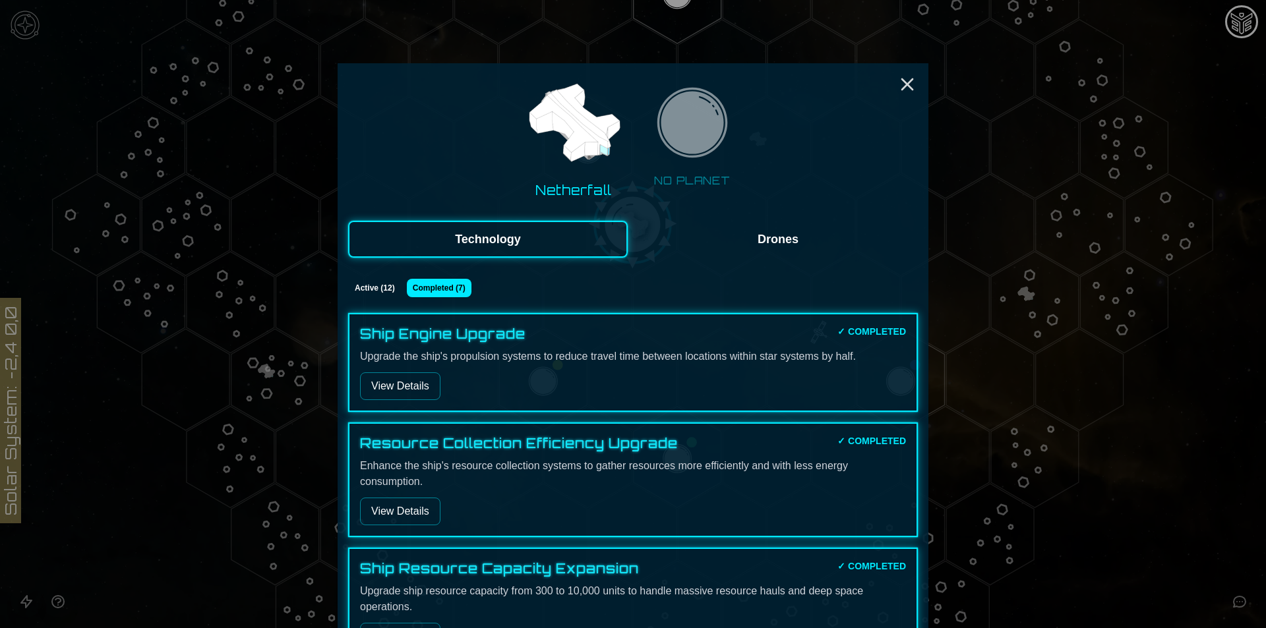
click at [361, 283] on button "Active ( 12 )" at bounding box center [374, 288] width 53 height 18
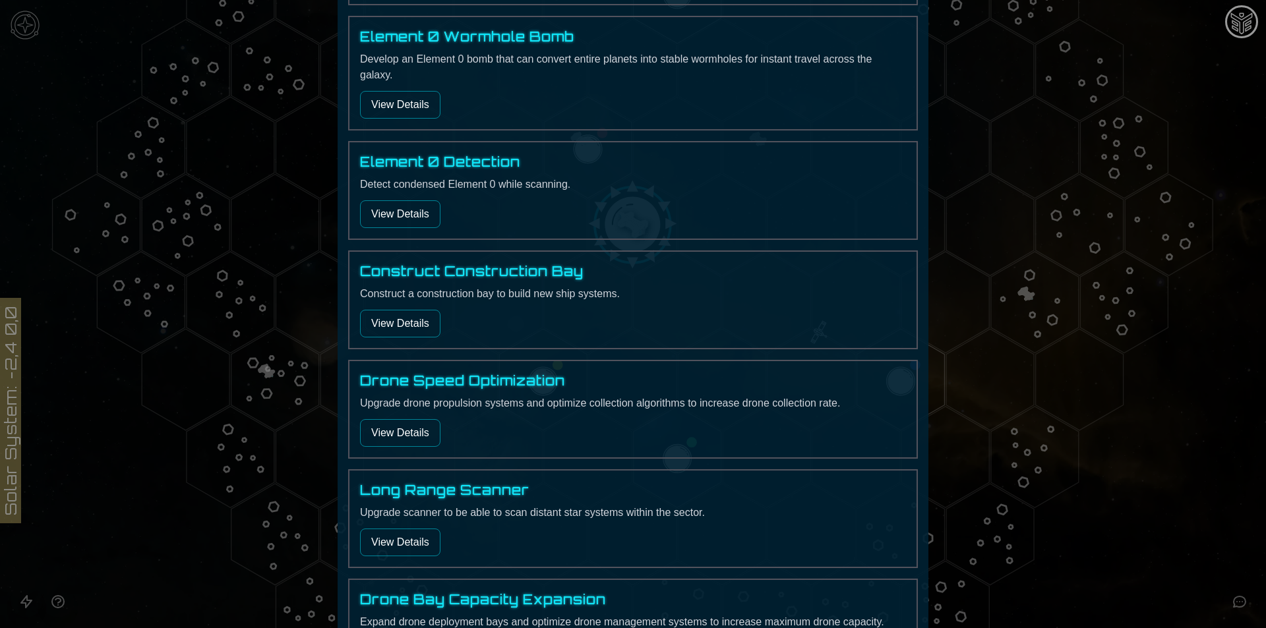
scroll to position [791, 0]
